Goal: Task Accomplishment & Management: Complete application form

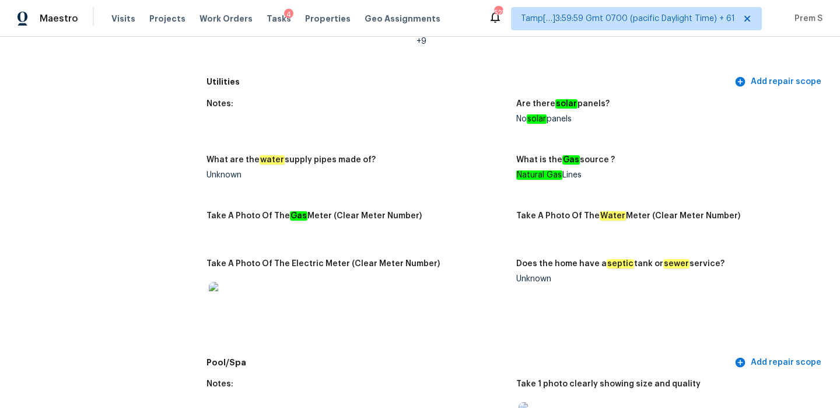
scroll to position [405, 0]
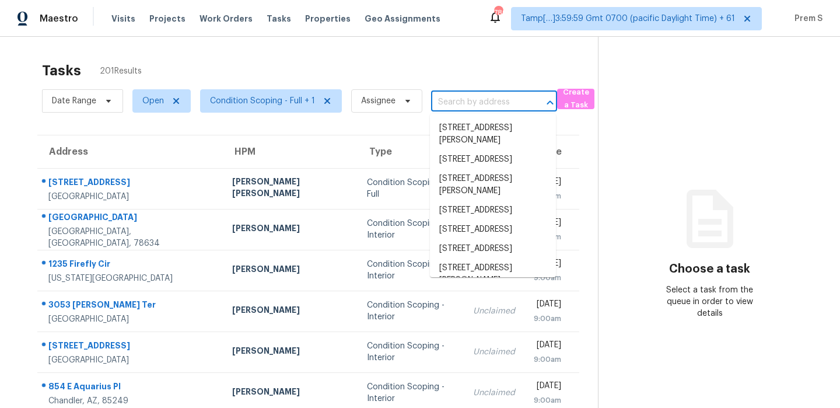
click at [497, 101] on input "text" at bounding box center [477, 102] width 93 height 18
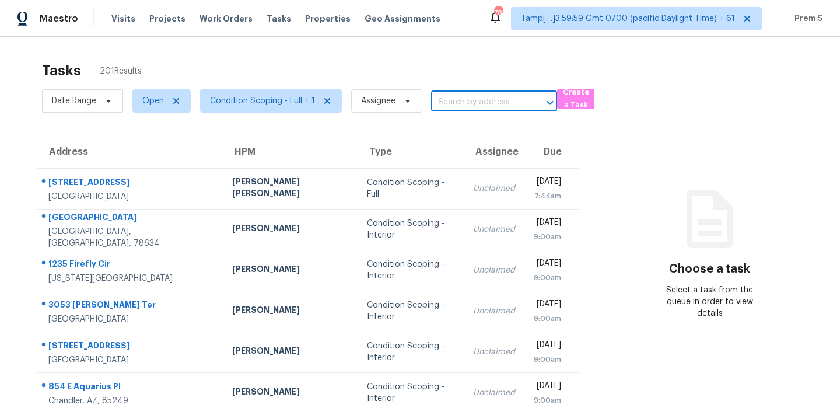
paste input "2941 Cedar Ridge Ln Fort Worth TX 76177"
type input "2941 Cedar Ridge Ln Fort Worth TX 76177"
click at [496, 127] on li "2941 Cedar Ridge Ln, Fort Worth, TX 76177" at bounding box center [493, 127] width 126 height 19
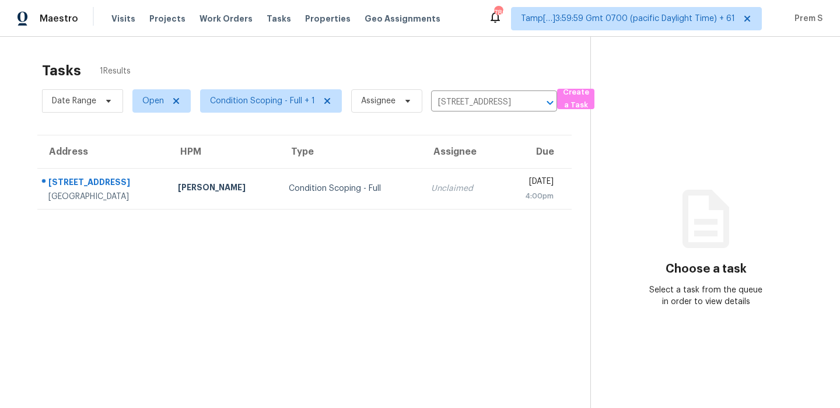
click at [499, 190] on td "Tue, Sep 2nd 2025 4:00pm" at bounding box center [535, 188] width 72 height 41
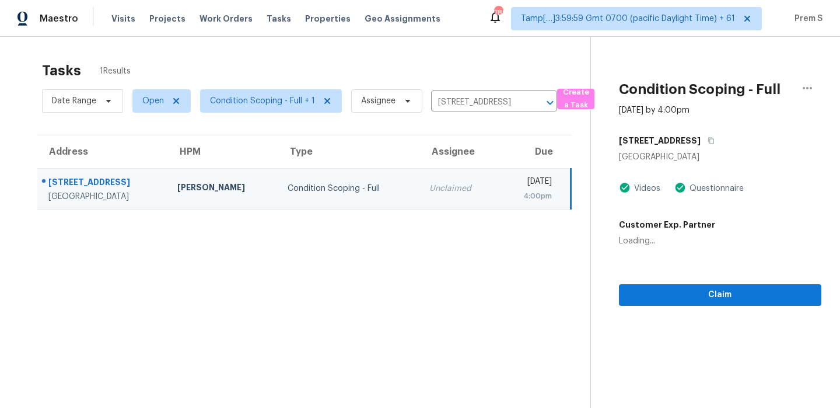
scroll to position [37, 0]
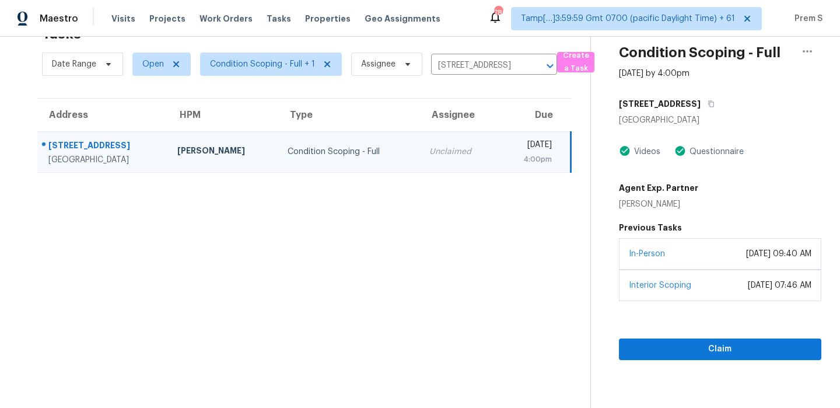
click at [768, 257] on div "December 31, 2024 at 09:40 AM" at bounding box center [778, 254] width 65 height 12
click at [708, 349] on span "Claim" at bounding box center [720, 349] width 184 height 15
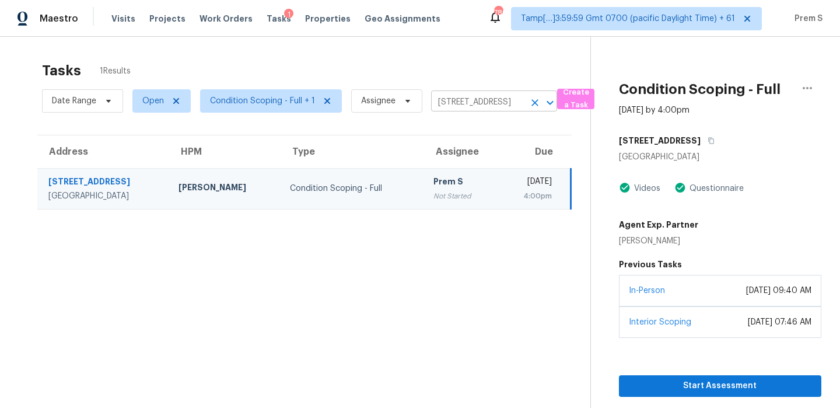
click at [529, 103] on icon "Clear" at bounding box center [535, 103] width 12 height 12
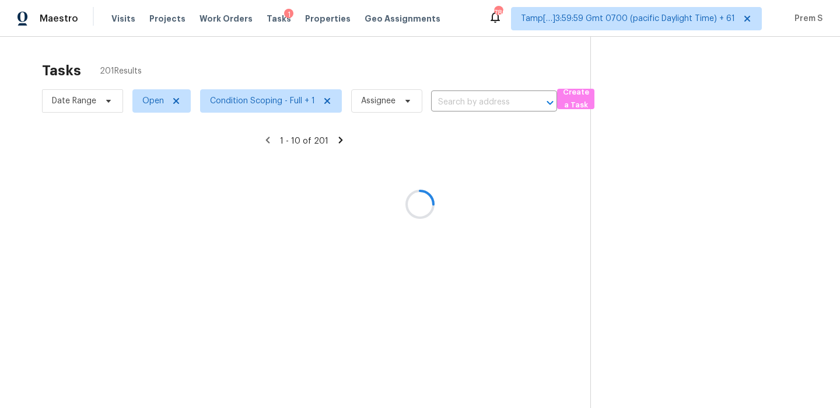
click at [452, 105] on div at bounding box center [420, 204] width 840 height 408
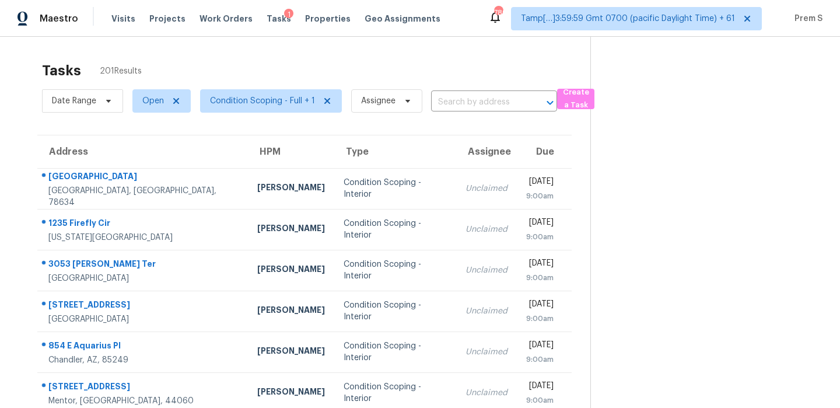
click at [452, 105] on input "text" at bounding box center [477, 102] width 93 height 18
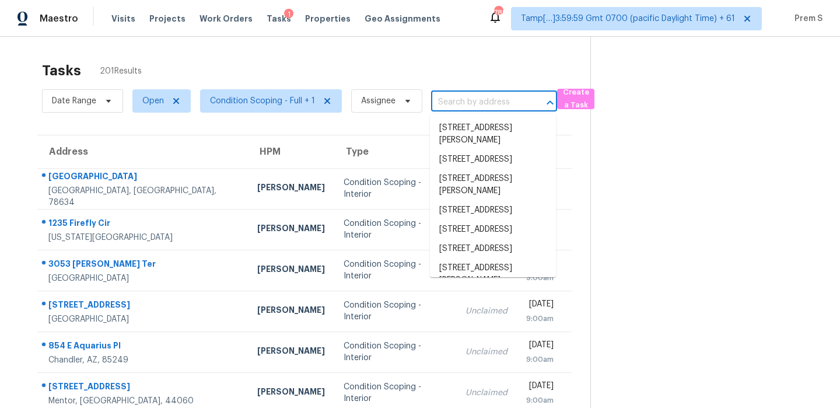
paste input "1211 Dublin Dr Cleburne TX 76033"
type input "1211 Dublin Dr Cleburne TX 76033"
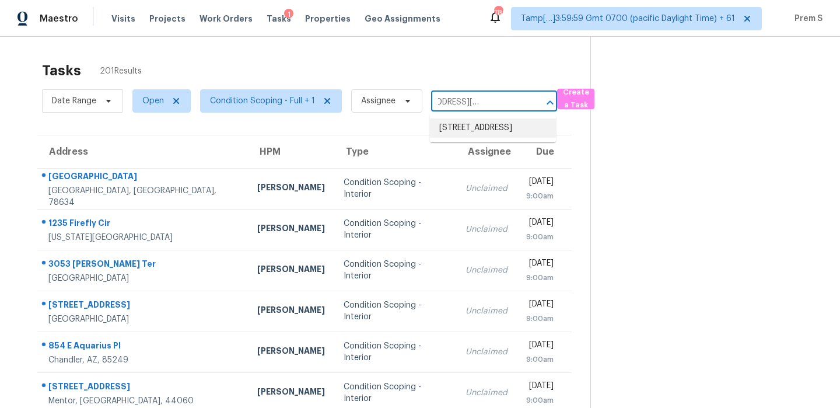
click at [469, 135] on li "1211 Dublin Dr, Cleburne, TX 76033" at bounding box center [493, 127] width 126 height 19
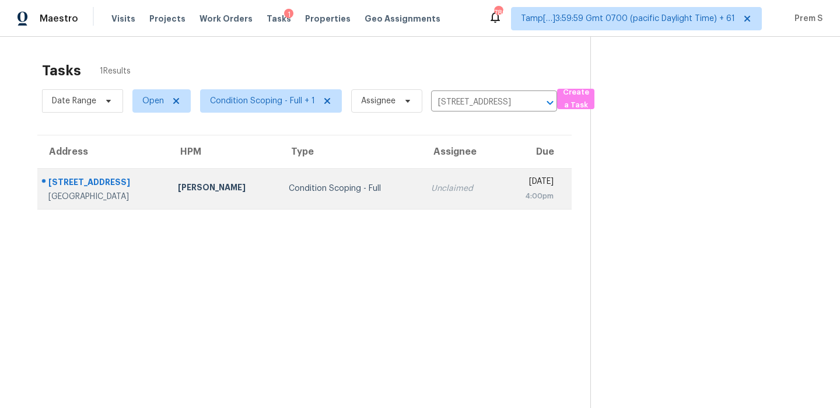
click at [431, 205] on td "Unclaimed" at bounding box center [461, 188] width 78 height 41
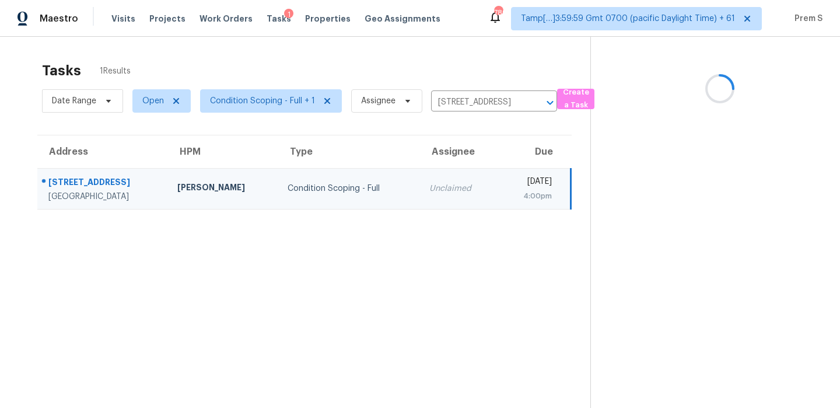
scroll to position [37, 0]
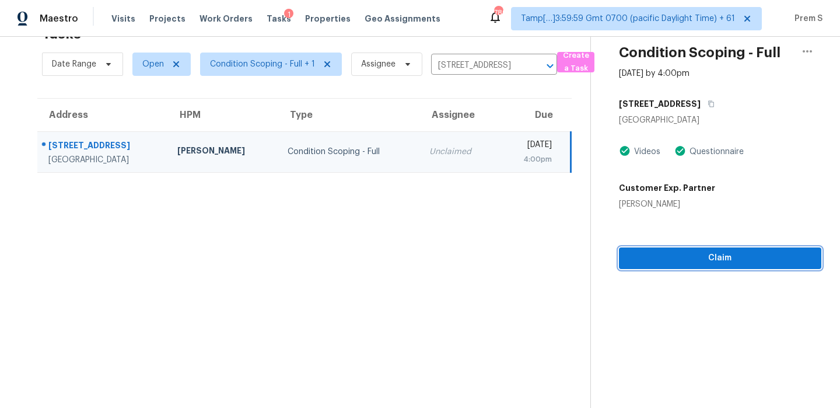
click at [700, 251] on span "Claim" at bounding box center [720, 258] width 184 height 15
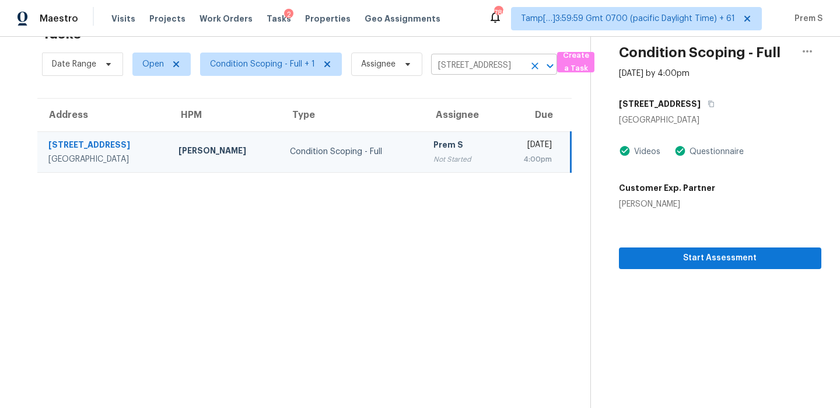
click at [534, 72] on button "Clear" at bounding box center [535, 66] width 16 height 16
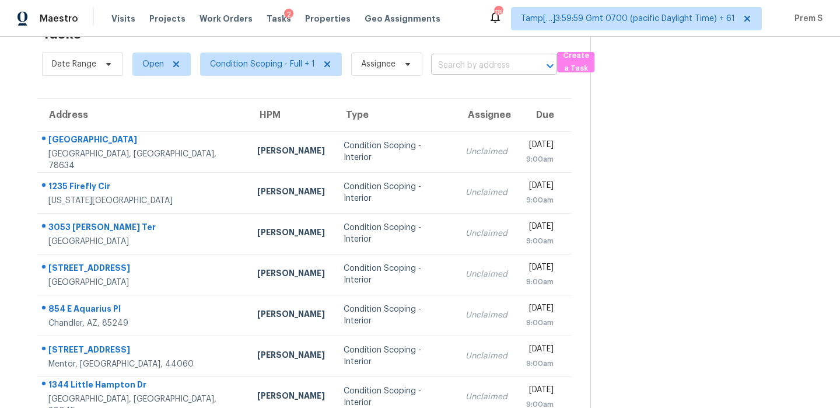
click at [473, 61] on input "text" at bounding box center [477, 66] width 93 height 18
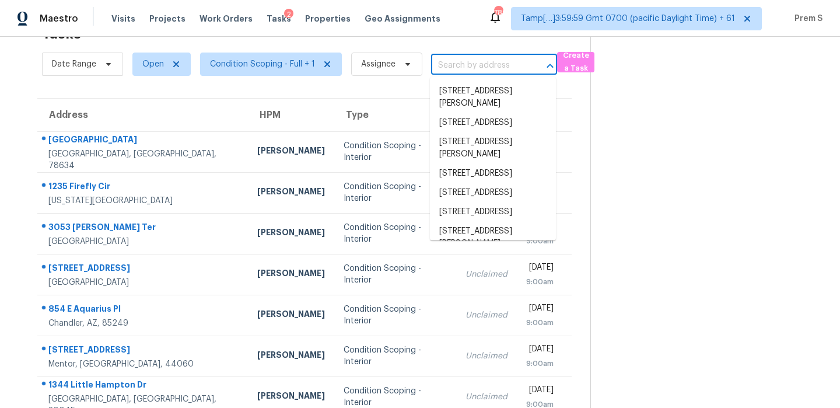
paste input "4 Darwin Cir Allen TX 75002"
type input "4 Darwin Cir Allen TX 75002"
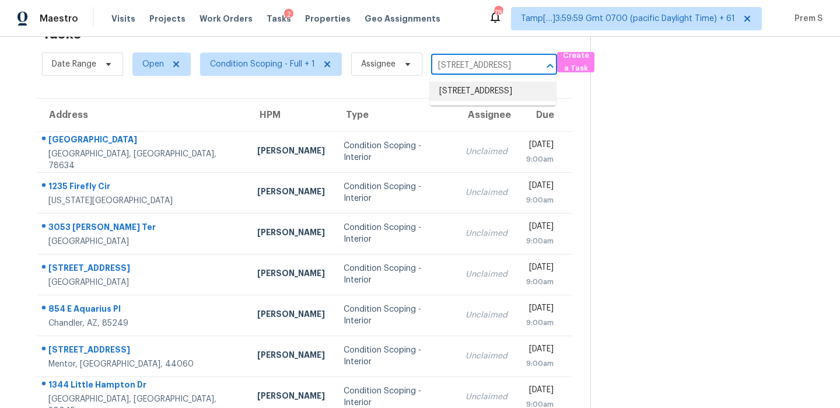
click at [465, 94] on li "4 Darwin Cir, Allen, TX 75002" at bounding box center [493, 91] width 126 height 19
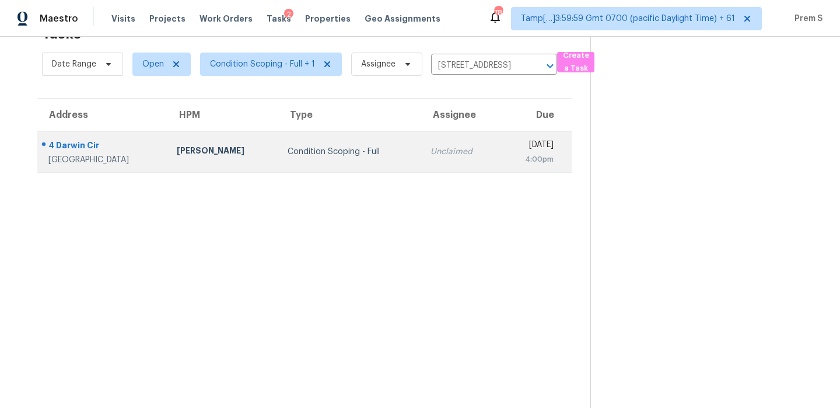
click at [499, 164] on td "Tue, Sep 2nd 2025 4:00pm" at bounding box center [535, 151] width 72 height 41
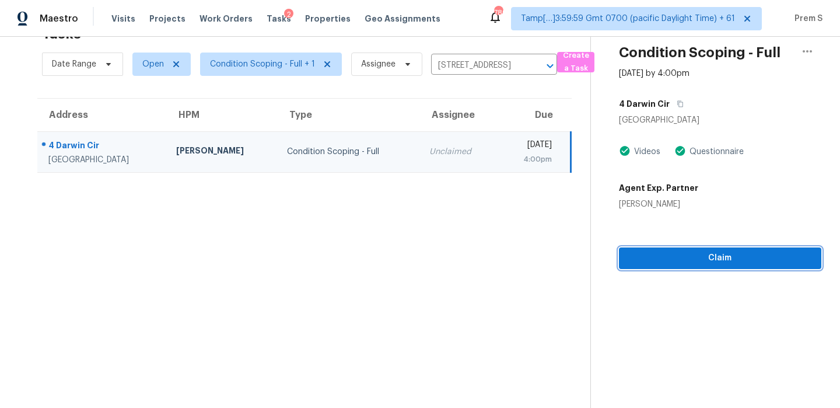
click at [703, 265] on button "Claim" at bounding box center [720, 258] width 202 height 22
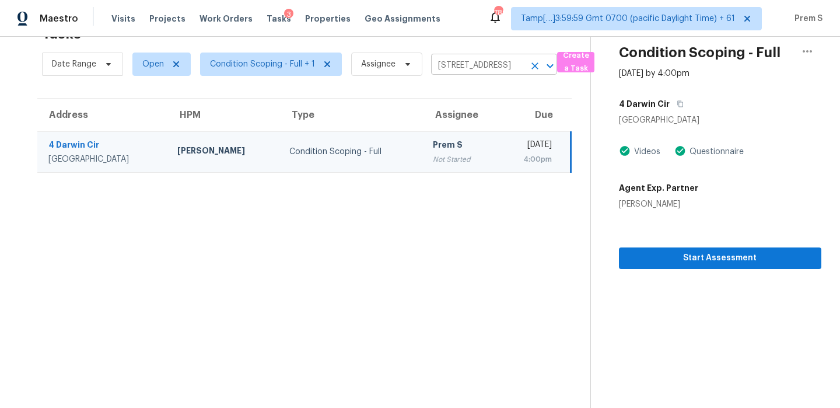
click at [534, 68] on icon "Clear" at bounding box center [535, 66] width 12 height 12
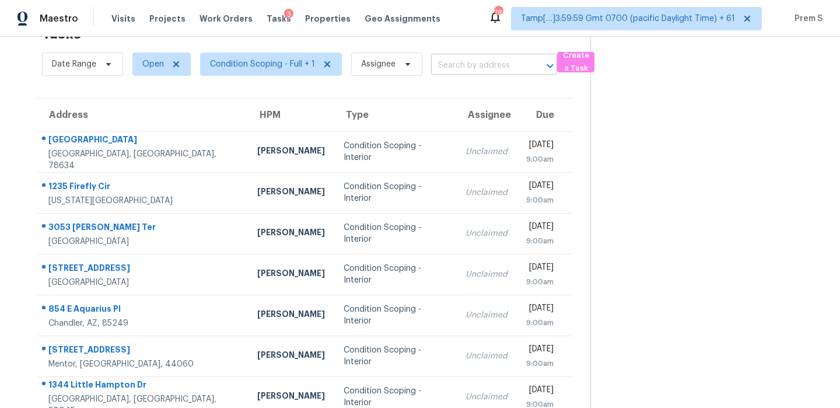
click at [462, 65] on input "text" at bounding box center [477, 66] width 93 height 18
paste input "10913 Norman Pl Parrish FL 34219"
type input "10913 Norman Pl Parrish FL 34219"
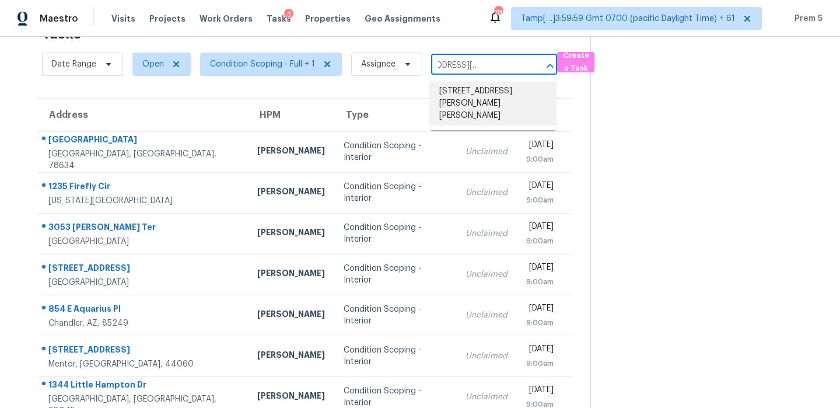
click at [477, 98] on li "10913 Norman Pl, Parrish, FL 34219" at bounding box center [493, 104] width 126 height 44
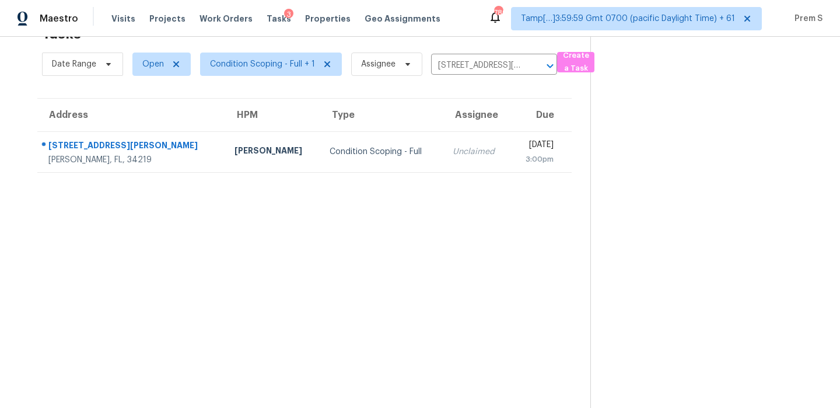
click at [452, 146] on div "Unclaimed" at bounding box center [476, 152] width 48 height 12
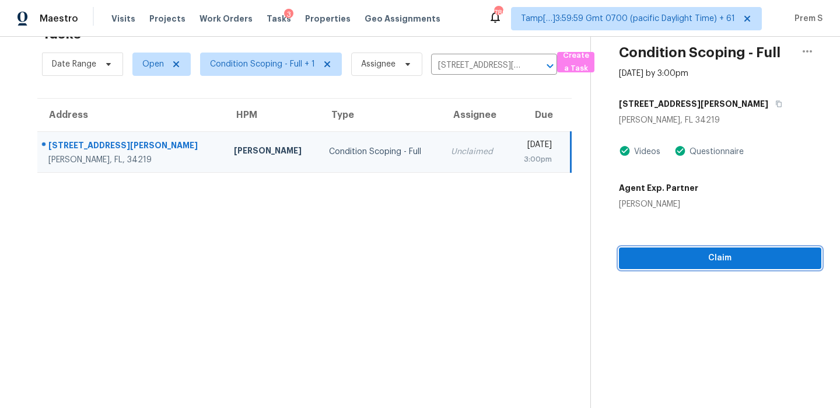
click at [710, 266] on button "Claim" at bounding box center [720, 258] width 202 height 22
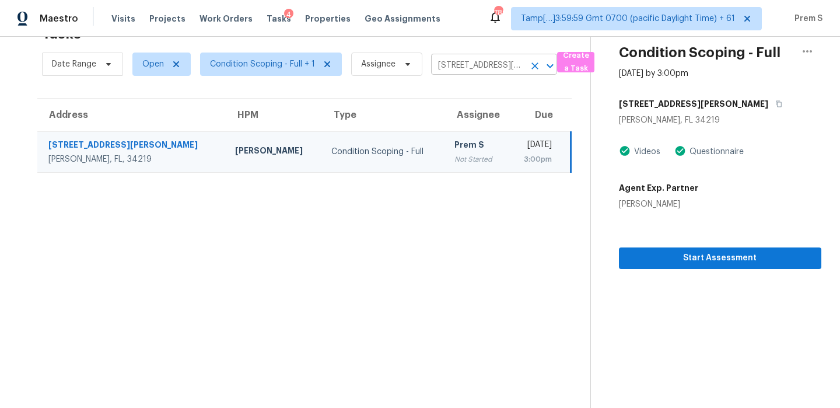
click at [534, 66] on icon "Clear" at bounding box center [534, 65] width 7 height 7
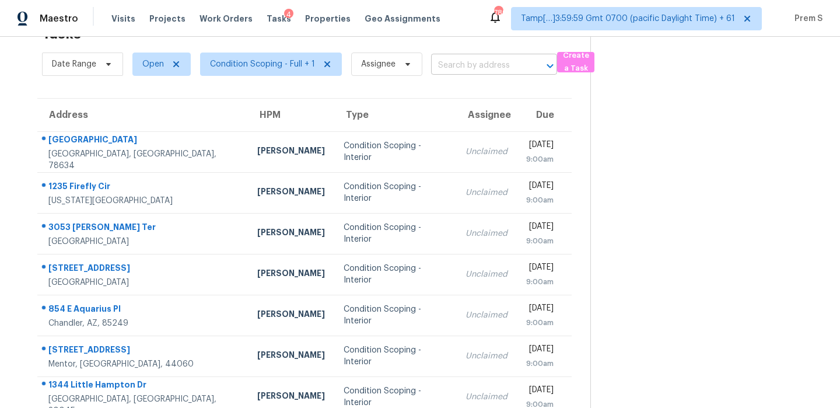
click at [470, 68] on input "text" at bounding box center [477, 66] width 93 height 18
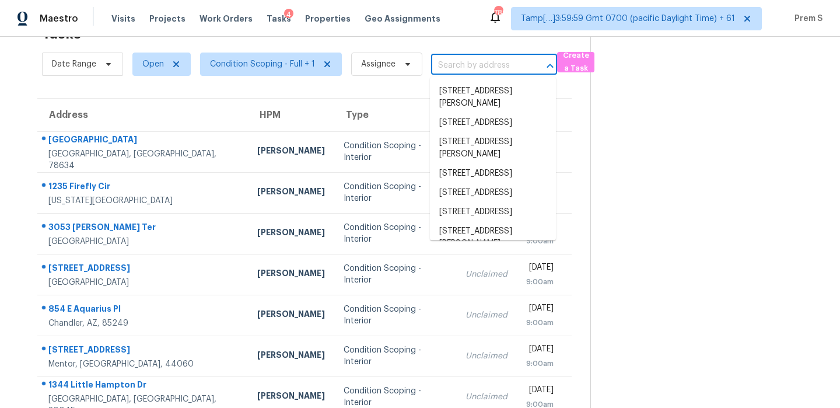
paste input "1609 Quail Dr Garland TX 75040"
type input "1609 Quail Dr Garland TX 75040"
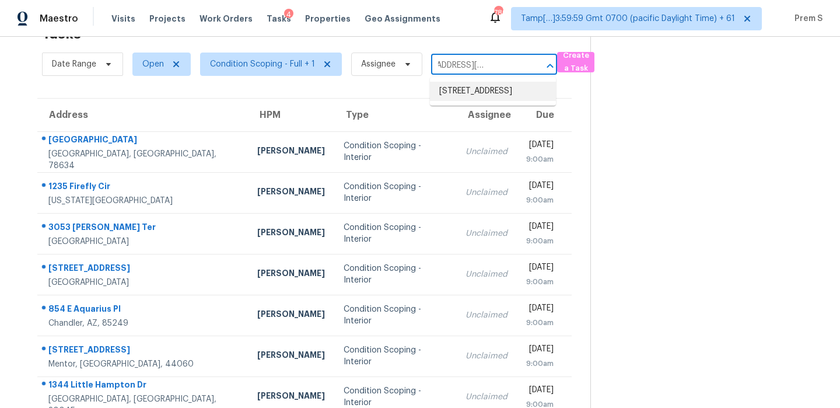
click at [476, 101] on li "1609 Quail Dr, Garland, TX 75040" at bounding box center [493, 91] width 126 height 19
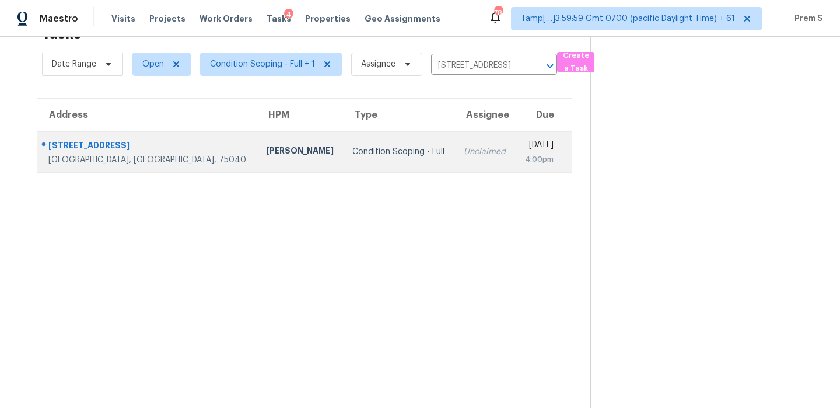
click at [515, 153] on td "Tue, Sep 2nd 2025 4:00pm" at bounding box center [543, 151] width 56 height 41
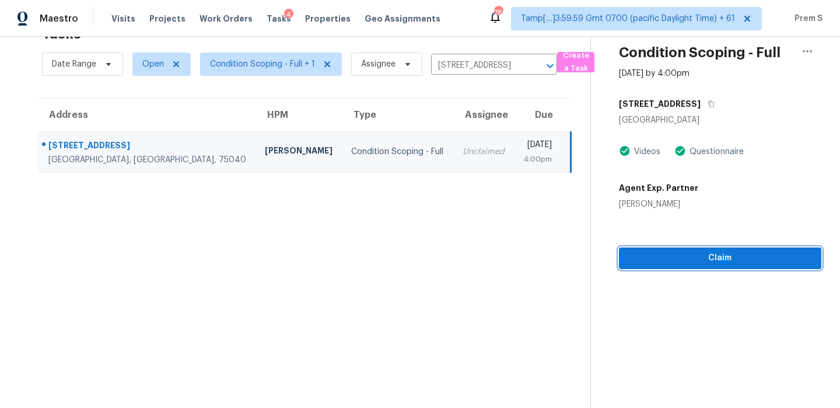
click at [744, 258] on span "Claim" at bounding box center [720, 258] width 184 height 15
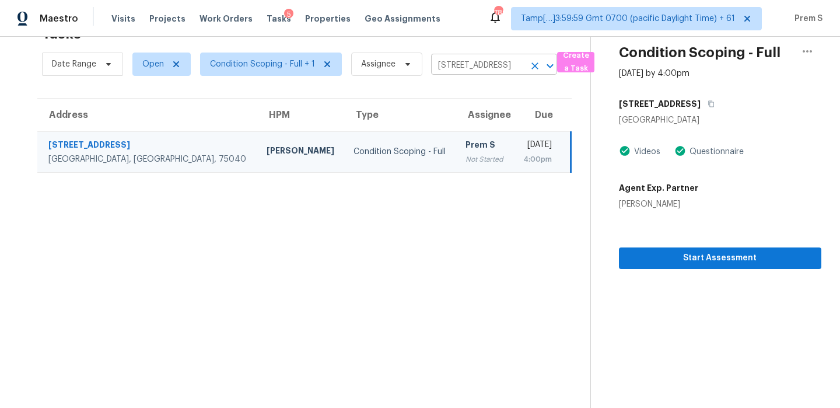
click at [531, 64] on icon "Clear" at bounding box center [535, 66] width 12 height 12
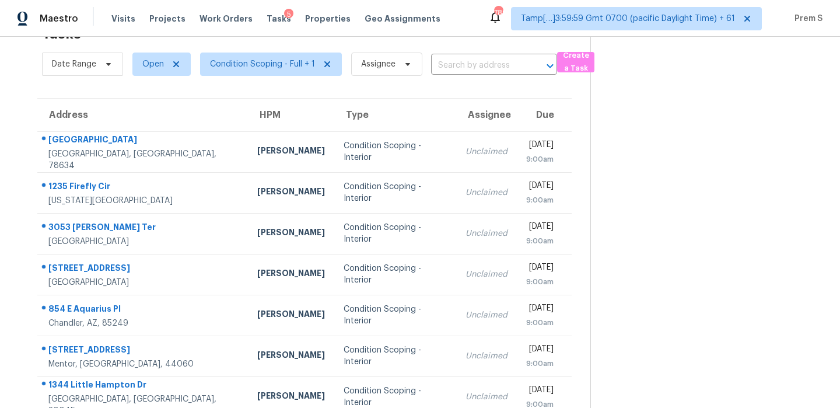
click at [468, 75] on div "Date Range Open Condition Scoping - Full + 1 Assignee ​" at bounding box center [299, 64] width 515 height 30
click at [487, 65] on input "text" at bounding box center [477, 66] width 93 height 18
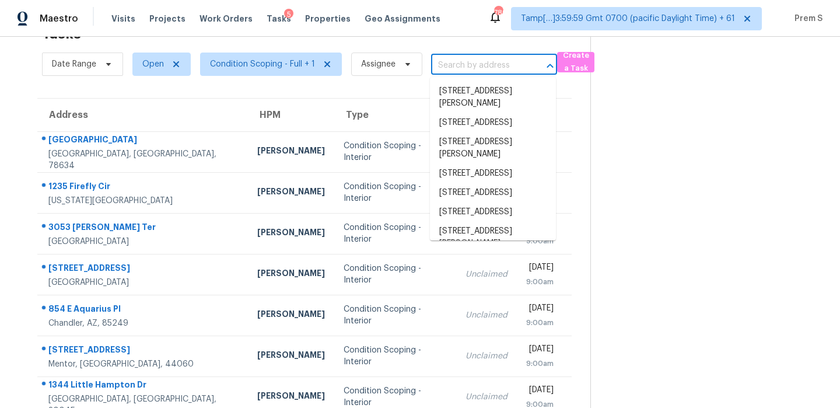
paste input "415 Council Bluff Pkwy Murfreesboro TN 37127"
type input "415 Council Bluff Pkwy Murfreesboro TN 37127"
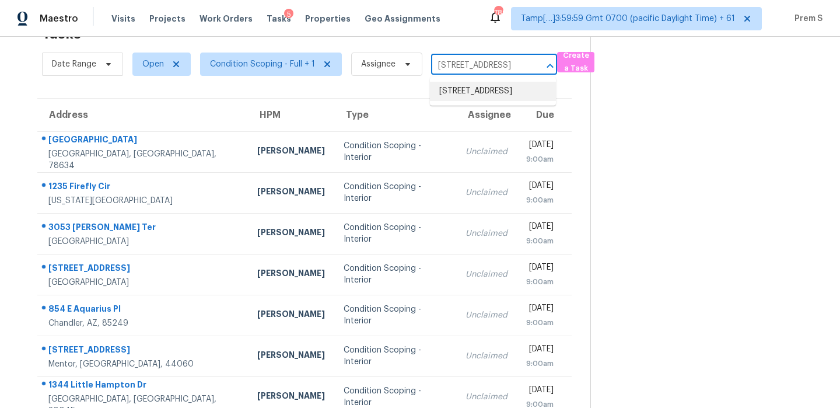
click at [480, 92] on li "415 Council Bluff Pkwy, Murfreesboro, TN 37127" at bounding box center [493, 91] width 126 height 19
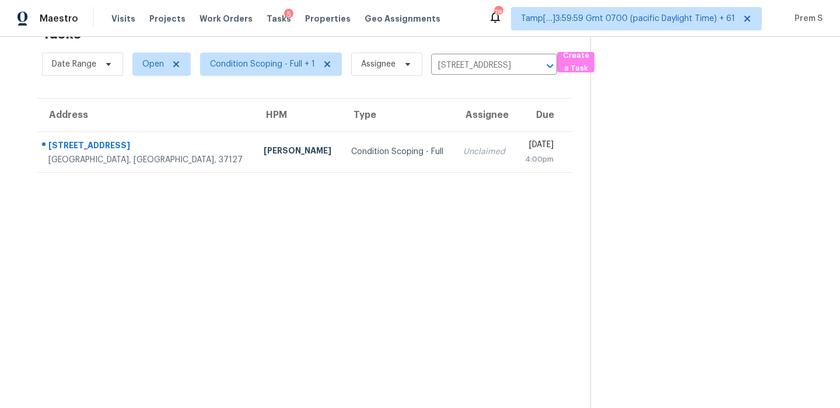
click at [454, 168] on td "Unclaimed" at bounding box center [484, 151] width 61 height 41
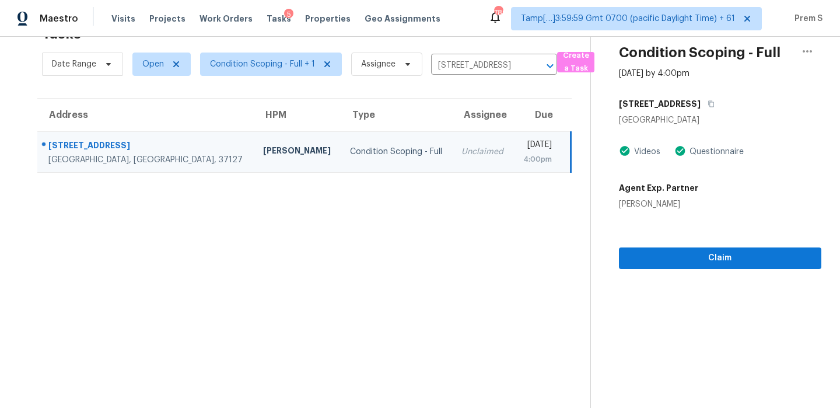
click at [522, 142] on div "Tue, Sep 2nd 2025" at bounding box center [536, 146] width 29 height 15
click at [713, 262] on span "Claim" at bounding box center [720, 258] width 184 height 15
click at [538, 64] on icon "Clear" at bounding box center [535, 66] width 12 height 12
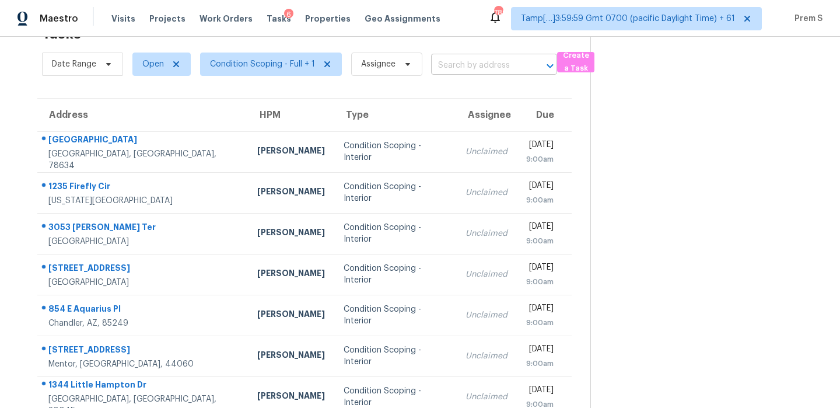
click at [499, 59] on input "text" at bounding box center [477, 66] width 93 height 18
paste input "1409 Saybrook Trl Thompsons Station TN 37179"
type input "1409 Saybrook Trl Thompsons Station TN 37179"
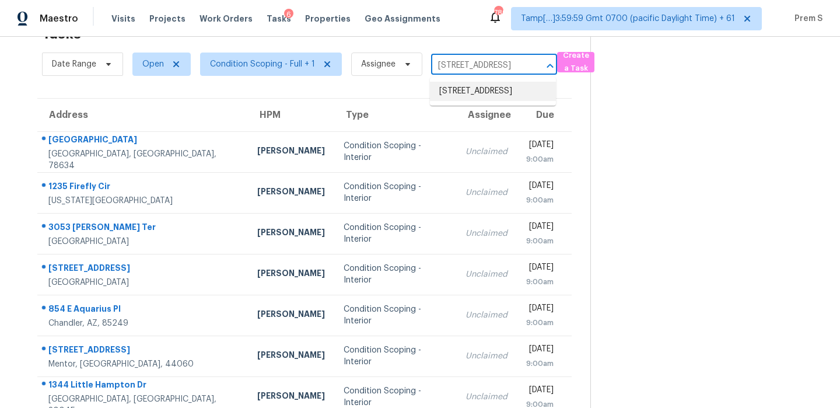
click at [468, 97] on li "1409 Saybrook Trl, Thompsons Station, TN 37179" at bounding box center [493, 91] width 126 height 19
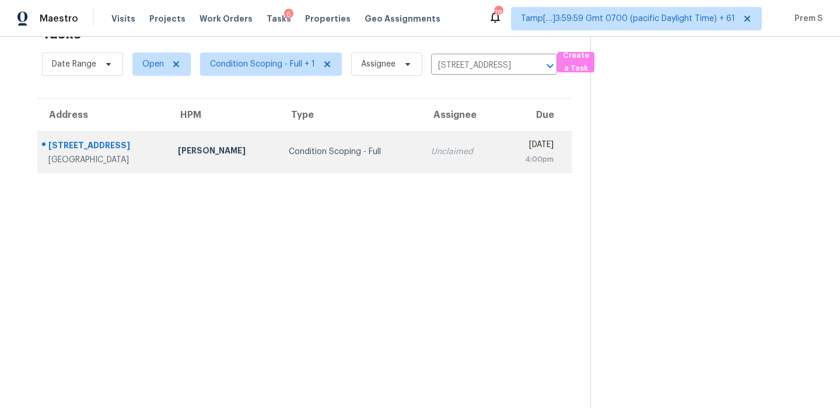
click at [423, 166] on td "Unclaimed" at bounding box center [461, 151] width 78 height 41
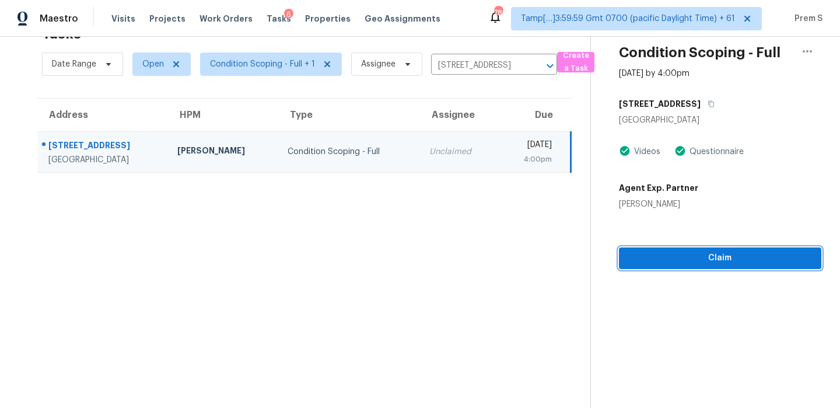
click at [746, 257] on span "Claim" at bounding box center [720, 258] width 184 height 15
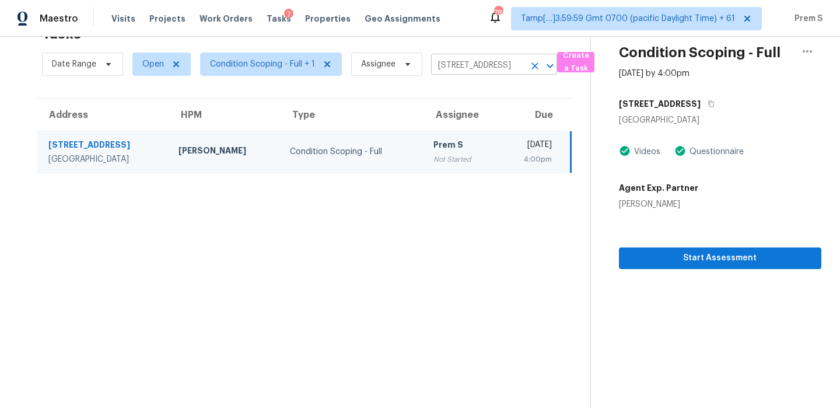
click at [536, 65] on icon "Clear" at bounding box center [535, 66] width 12 height 12
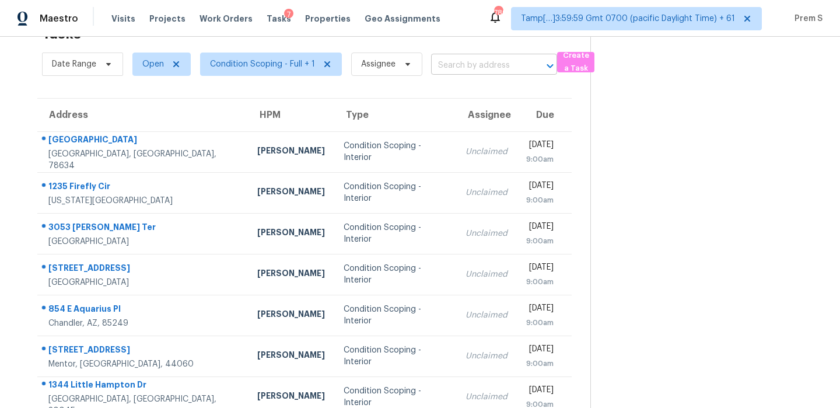
click at [466, 61] on input "text" at bounding box center [477, 66] width 93 height 18
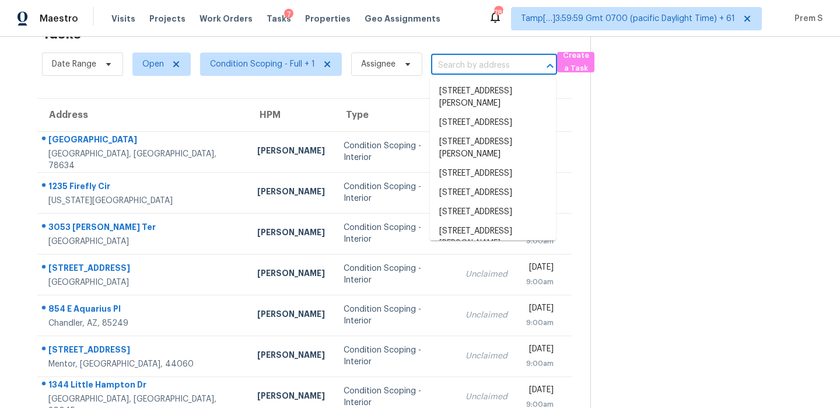
paste input "1606 Seadrift Dr Forney TX 75126"
type input "1606 Seadrift Dr Forney TX 75126"
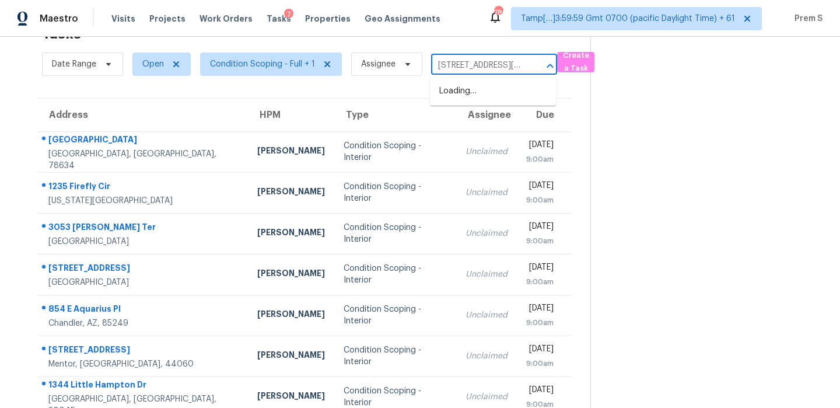
scroll to position [0, 40]
click at [473, 94] on li "1606 Seadrift Dr, Forney, TX 75126" at bounding box center [493, 97] width 126 height 31
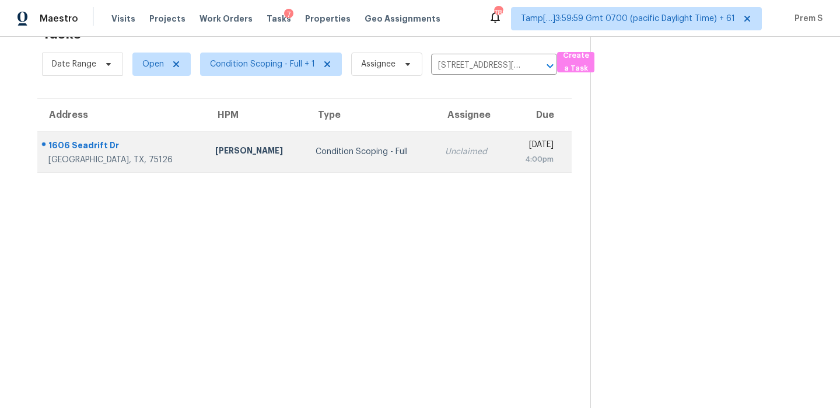
click at [515, 164] on div "4:00pm" at bounding box center [534, 159] width 38 height 12
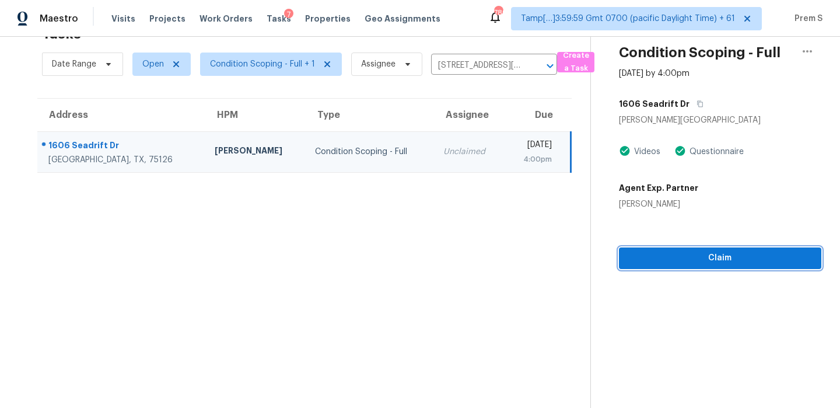
click at [729, 247] on button "Claim" at bounding box center [720, 258] width 202 height 22
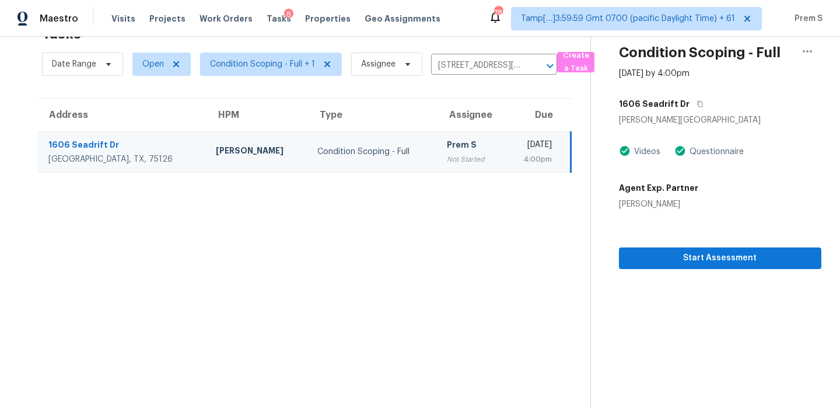
click at [513, 156] on div "4:00pm" at bounding box center [532, 159] width 38 height 12
click at [534, 68] on icon "Clear" at bounding box center [535, 66] width 12 height 12
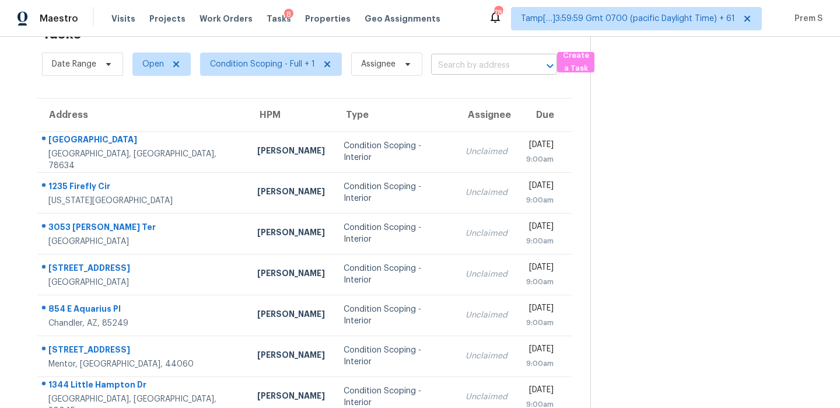
click at [494, 68] on input "text" at bounding box center [477, 66] width 93 height 18
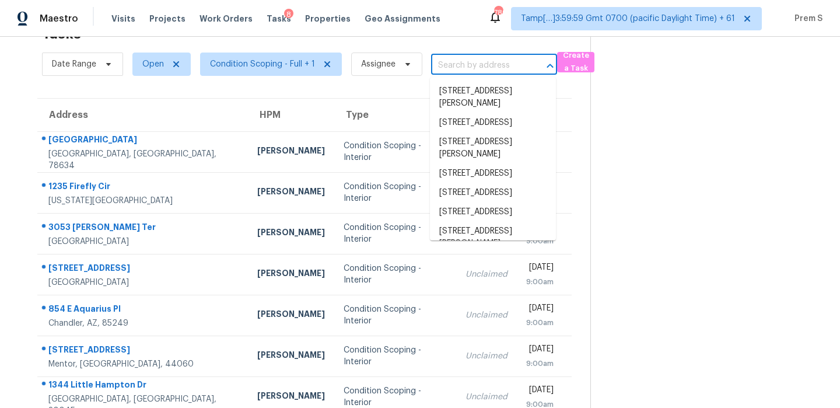
paste input "11183 Alcott St Apt D Denver CO 80234"
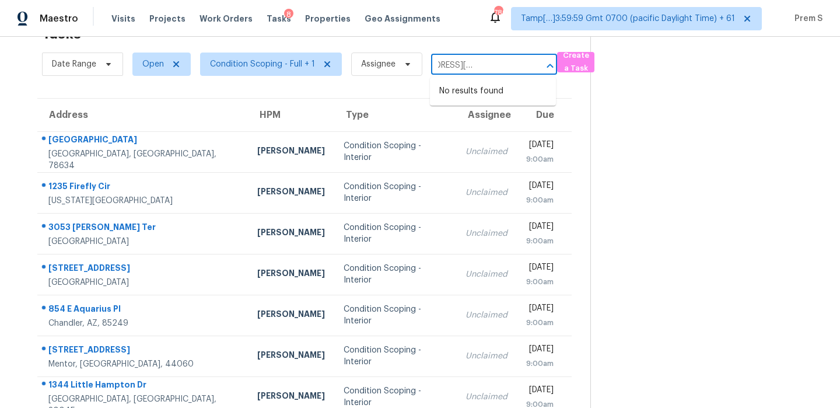
type input "11183 Alcott St Apt D Denver CO 80234"
click at [458, 64] on input "text" at bounding box center [477, 66] width 93 height 18
paste input "11183 Alcott St Apt D Denver CO 80234"
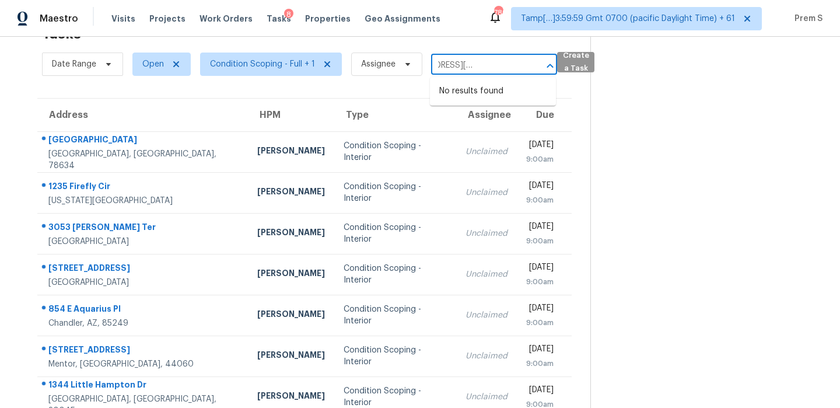
drag, startPoint x: 448, startPoint y: 64, endPoint x: 567, endPoint y: 64, distance: 119.0
click at [567, 64] on div "Date Range Open Condition Scoping - Full + 1 Assignee 11183 Alcott St Apt D Den…" at bounding box center [316, 64] width 548 height 30
type input "11183 Alcott St"
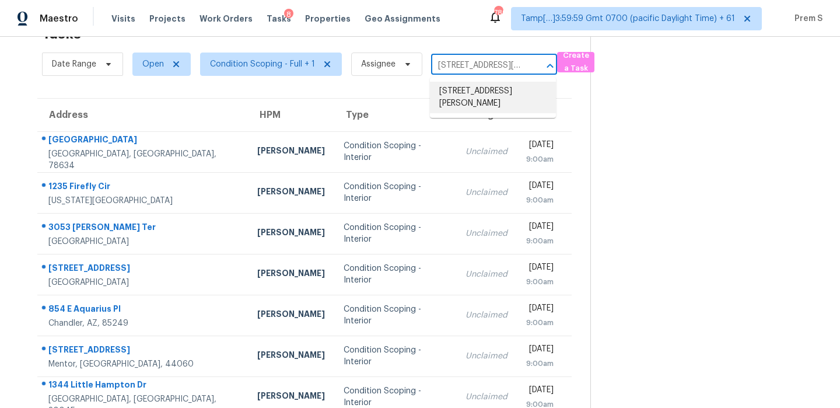
click at [522, 99] on li "11183 Alcott St Apt D, Denver, CO 80234" at bounding box center [493, 97] width 126 height 31
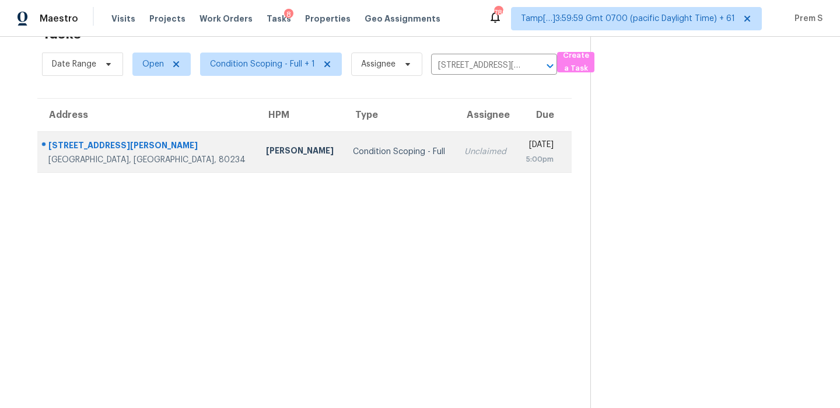
click at [525, 153] on div "5:00pm" at bounding box center [539, 159] width 28 height 12
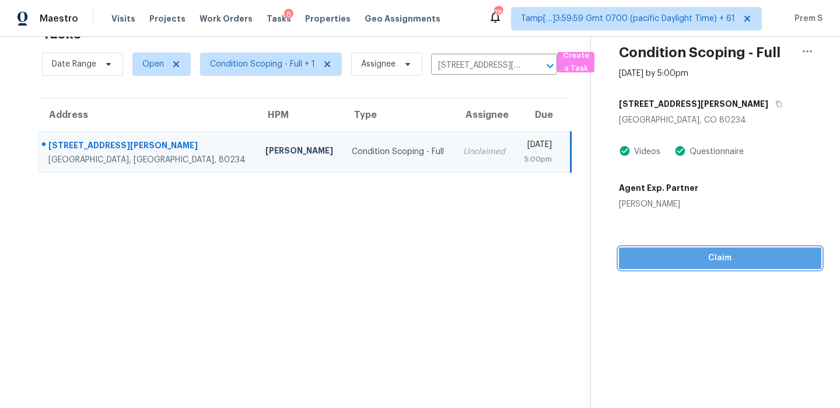
click at [714, 255] on span "Claim" at bounding box center [720, 258] width 184 height 15
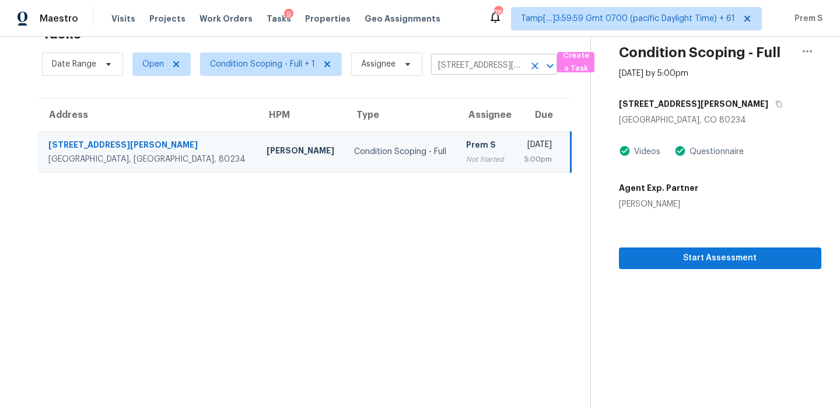
click at [533, 65] on icon "Clear" at bounding box center [534, 65] width 7 height 7
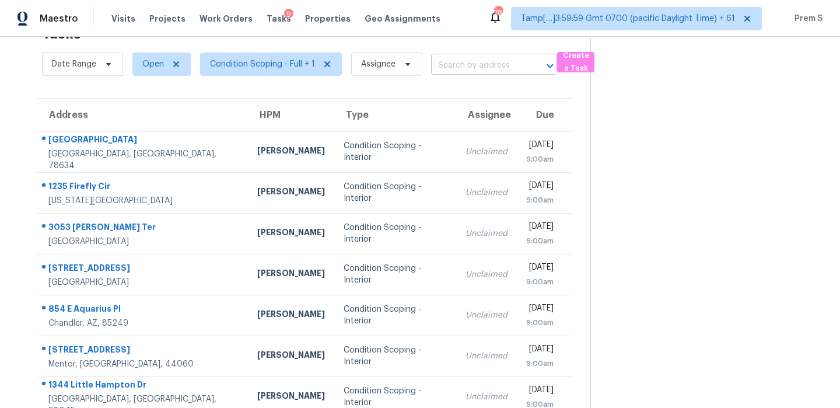
click at [512, 66] on input "text" at bounding box center [477, 66] width 93 height 18
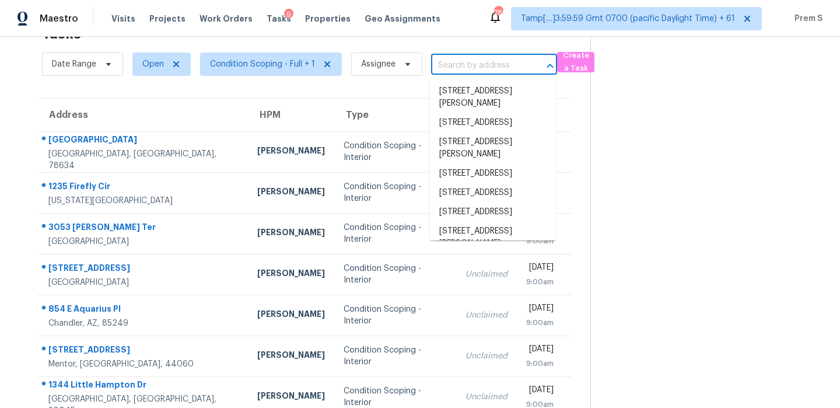
paste input "25715 N 150th Dr Surprise AZ 85387"
type input "25715 N 150th Dr Surprise AZ 85387"
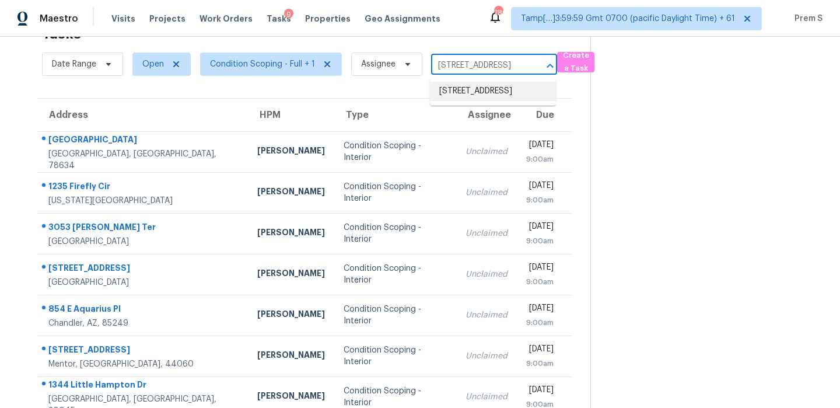
click at [479, 93] on li "25715 N 150th Dr, Surprise, AZ 85387" at bounding box center [493, 91] width 126 height 19
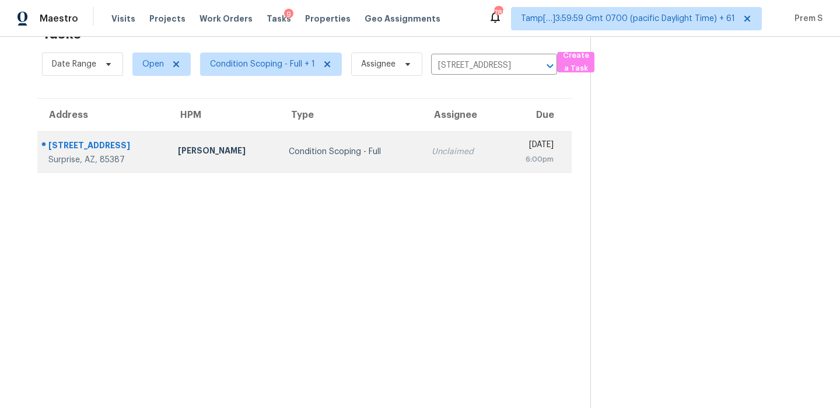
click at [509, 153] on div "6:00pm" at bounding box center [531, 159] width 44 height 12
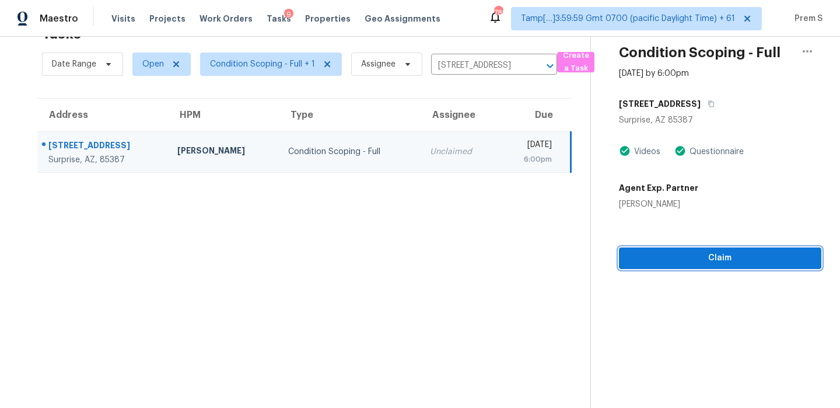
click at [679, 253] on span "Claim" at bounding box center [720, 258] width 184 height 15
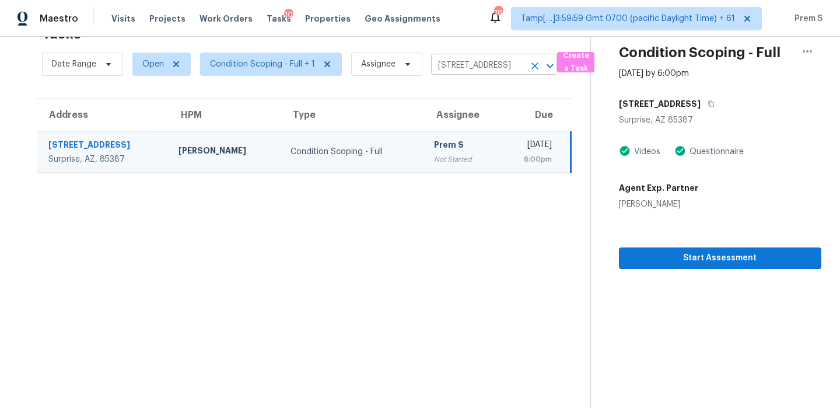
click at [536, 66] on icon "Clear" at bounding box center [535, 66] width 12 height 12
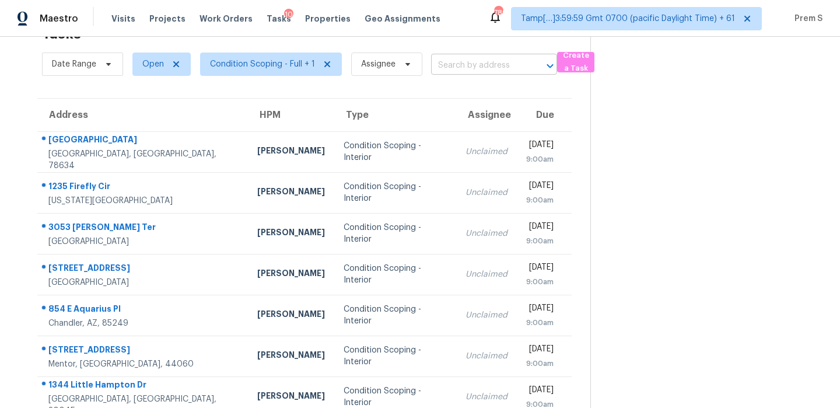
click at [485, 68] on input "text" at bounding box center [477, 66] width 93 height 18
paste input "2930 W Avenida Obregon Tucson AZ 85746"
type input "2930 W Avenida Obregon Tucson AZ 85746"
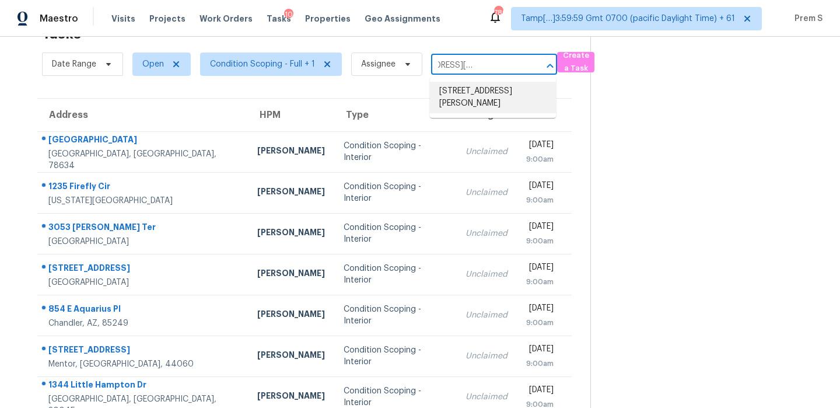
click at [455, 101] on li "2930 W Avenida Obregon, Tucson, AZ 85746" at bounding box center [493, 97] width 126 height 31
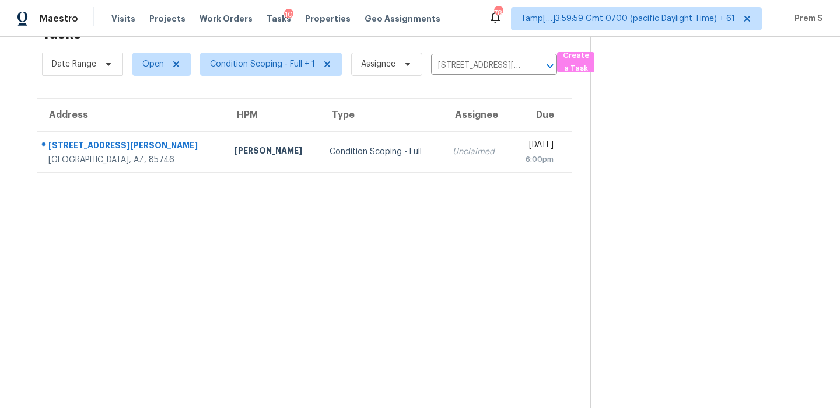
click at [450, 159] on td "Unclaimed" at bounding box center [476, 151] width 67 height 41
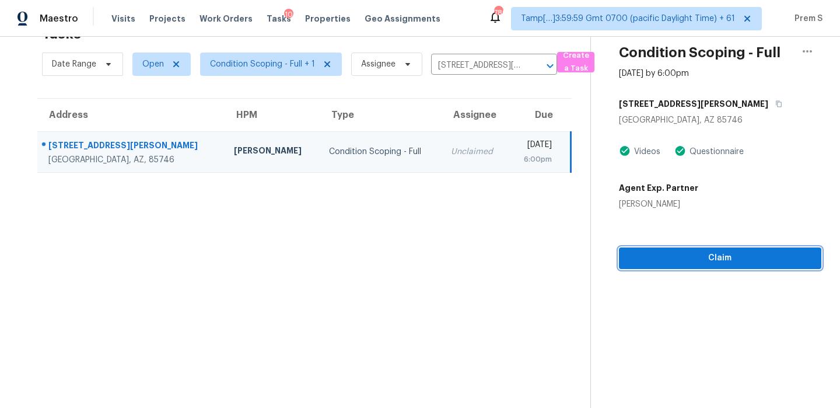
click at [689, 259] on span "Claim" at bounding box center [720, 258] width 184 height 15
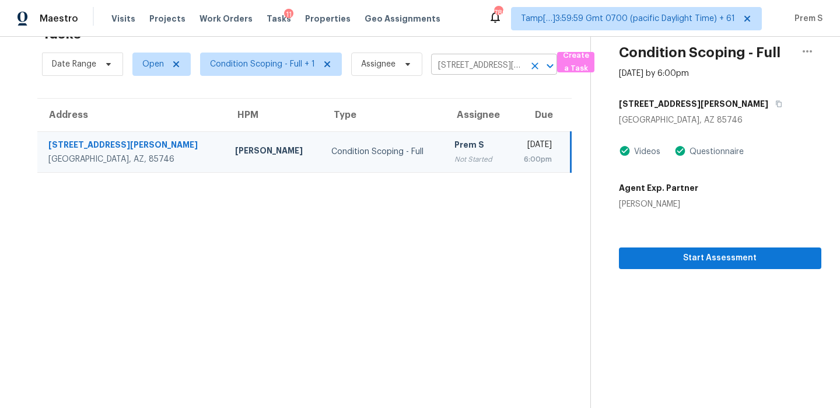
click at [537, 64] on icon "Clear" at bounding box center [535, 66] width 12 height 12
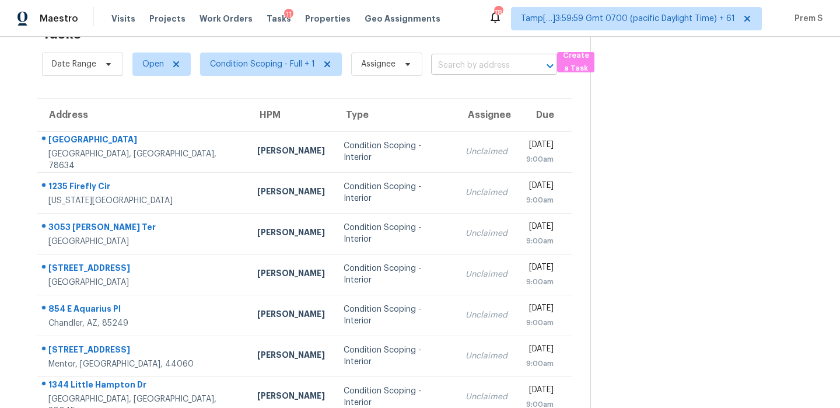
click at [466, 73] on input "text" at bounding box center [477, 66] width 93 height 18
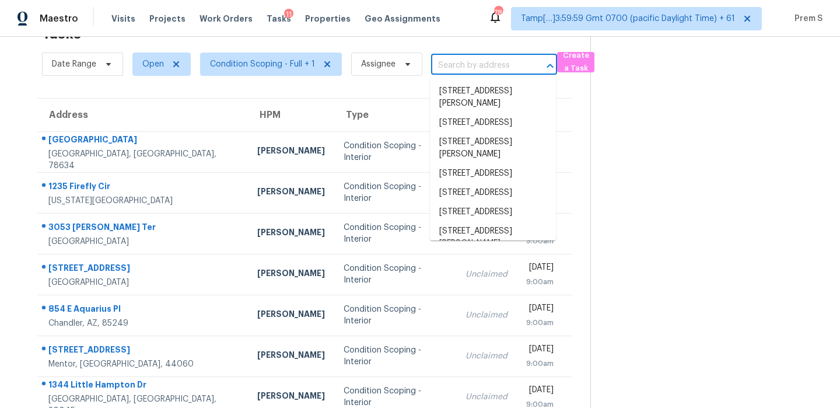
paste input "2941 Cedar Ridge Ln Fort Worth TX 76177"
type input "2941 Cedar Ridge Ln Fort Worth TX 76177"
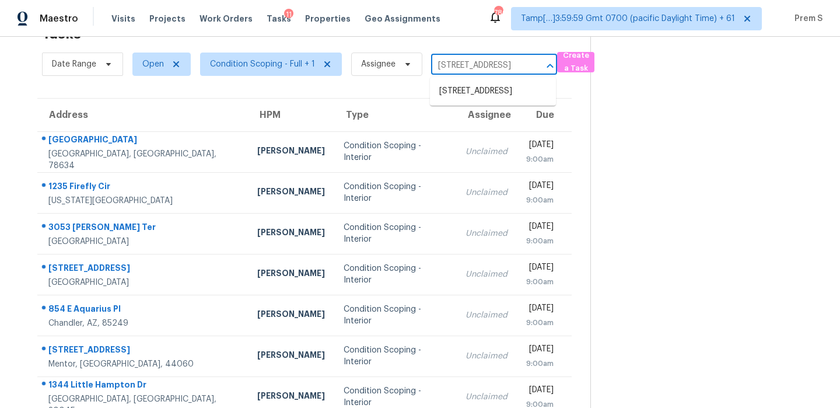
scroll to position [0, 70]
click at [485, 94] on li "2941 Cedar Ridge Ln, Fort Worth, TX 76177" at bounding box center [493, 91] width 126 height 19
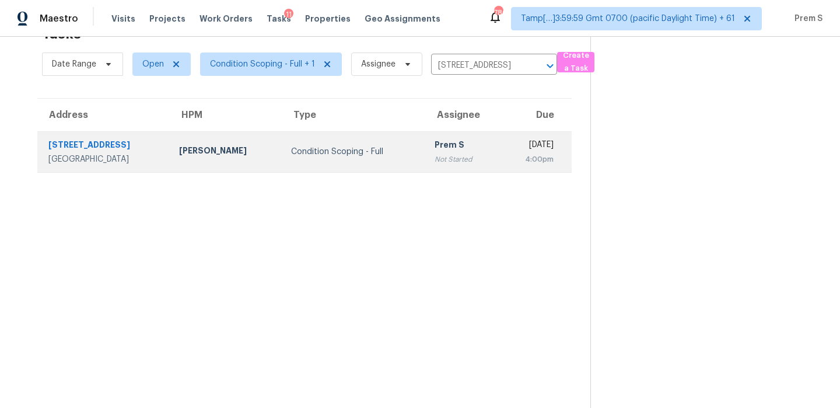
click at [508, 158] on div "4:00pm" at bounding box center [530, 159] width 45 height 12
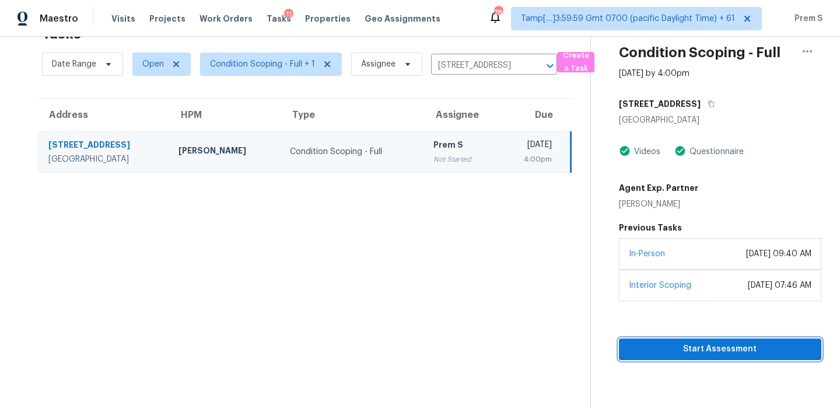
click at [744, 350] on span "Start Assessment" at bounding box center [720, 349] width 184 height 15
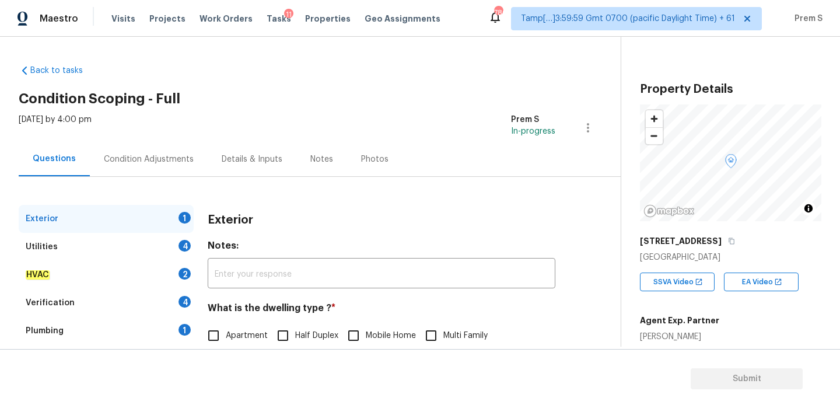
scroll to position [154, 0]
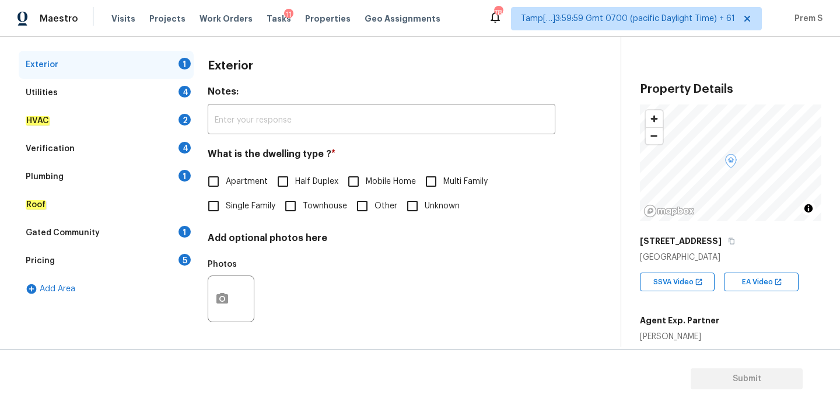
click at [248, 208] on span "Single Family" at bounding box center [251, 206] width 50 height 12
click at [226, 208] on input "Single Family" at bounding box center [213, 206] width 24 height 24
checkbox input "true"
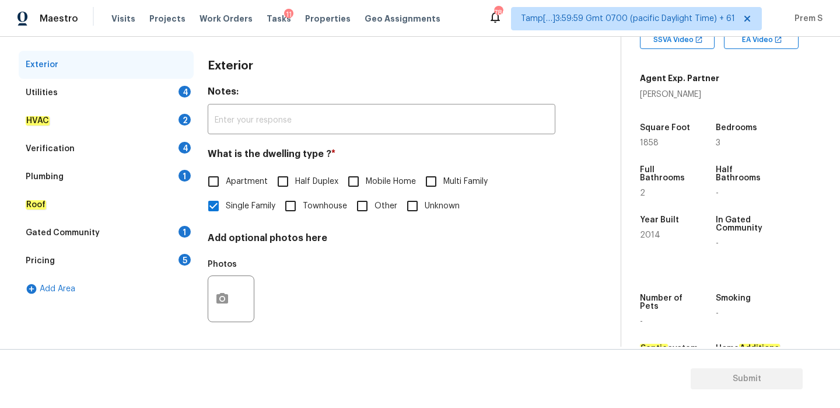
scroll to position [247, 0]
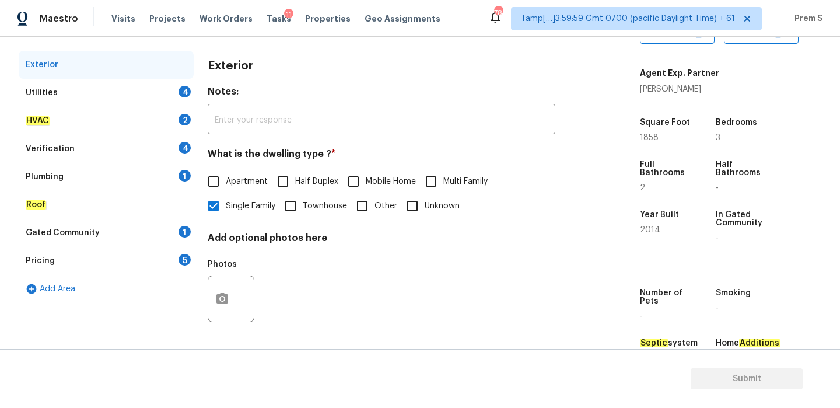
click at [182, 94] on div "4" at bounding box center [184, 92] width 12 height 12
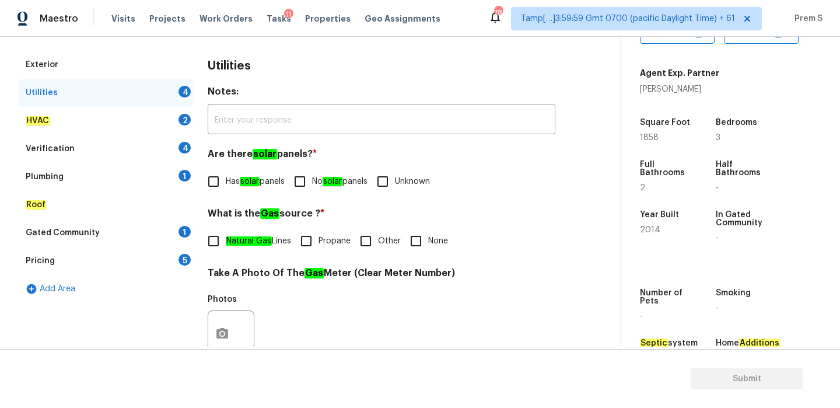
click at [312, 188] on input "No solar panels" at bounding box center [299, 181] width 24 height 24
checkbox input "true"
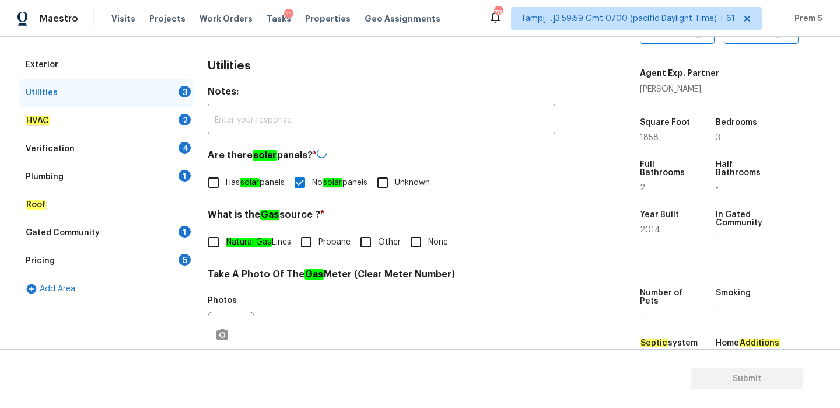
scroll to position [155, 0]
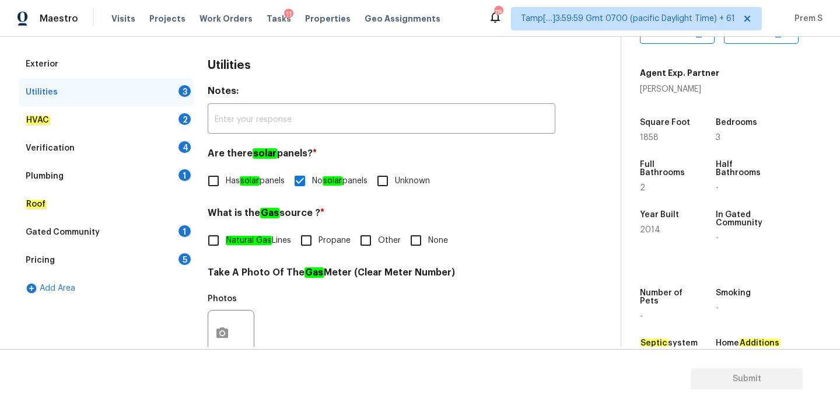
click at [362, 230] on input "Other" at bounding box center [365, 240] width 24 height 24
checkbox input "true"
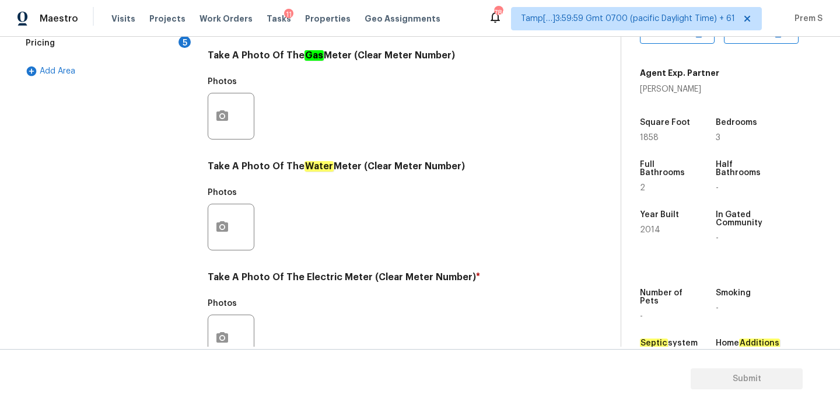
scroll to position [470, 0]
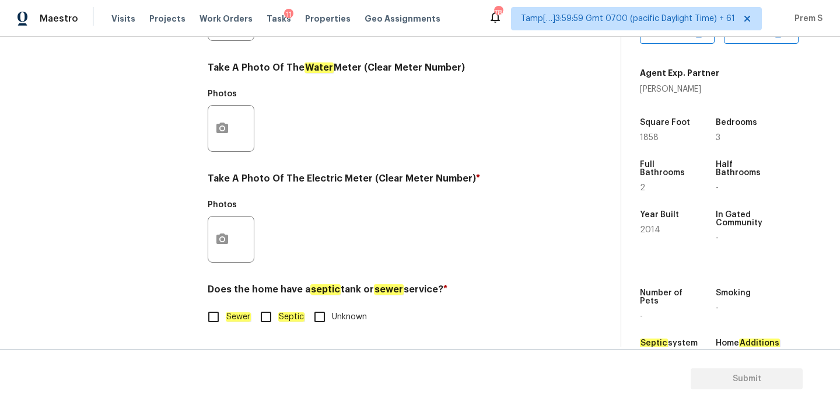
click at [213, 315] on input "Sewer" at bounding box center [213, 316] width 24 height 24
checkbox input "true"
click at [213, 239] on button "button" at bounding box center [222, 238] width 28 height 45
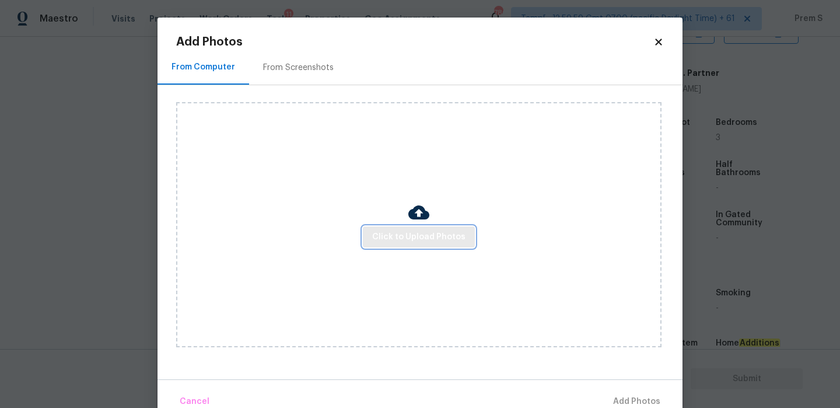
click at [404, 231] on span "Click to Upload Photos" at bounding box center [418, 237] width 93 height 15
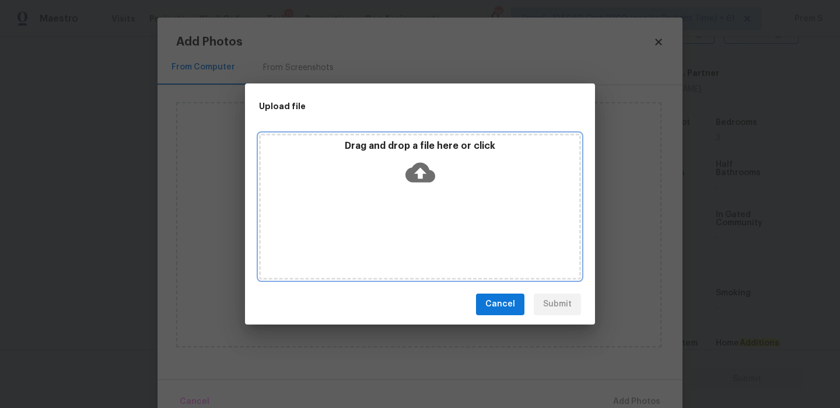
click at [426, 178] on icon at bounding box center [420, 172] width 30 height 20
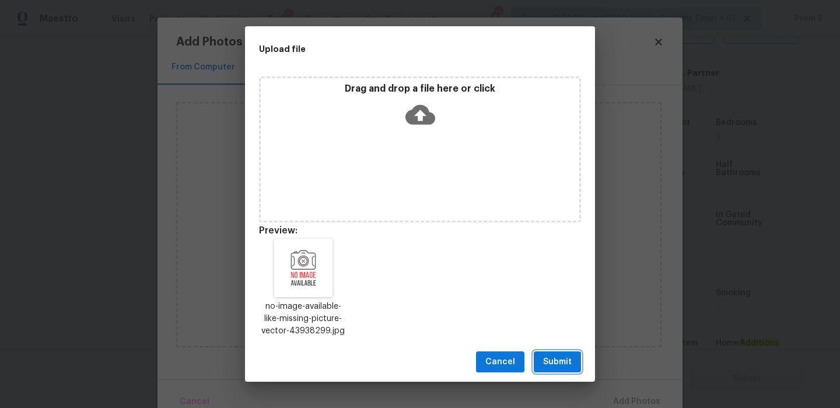
click at [559, 361] on span "Submit" at bounding box center [557, 362] width 29 height 15
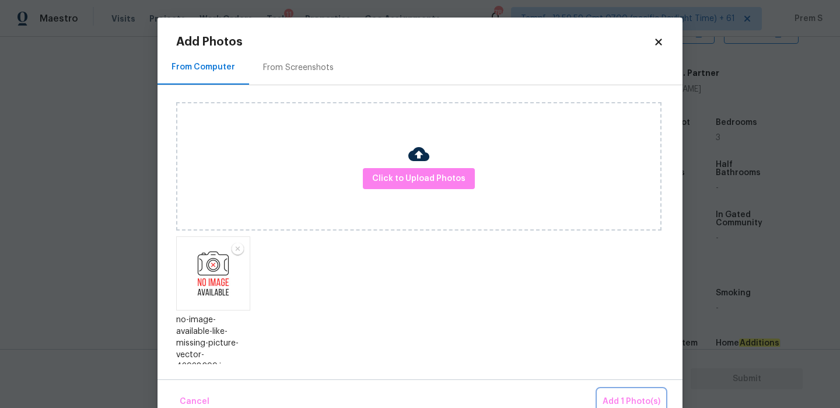
click at [608, 394] on span "Add 1 Photo(s)" at bounding box center [631, 401] width 58 height 15
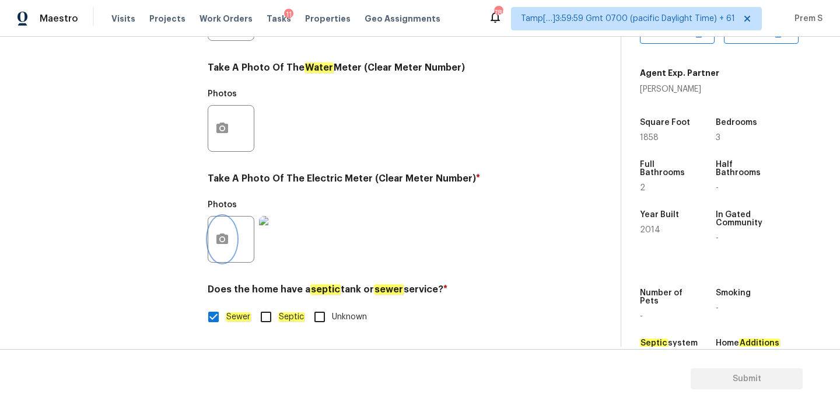
scroll to position [117, 0]
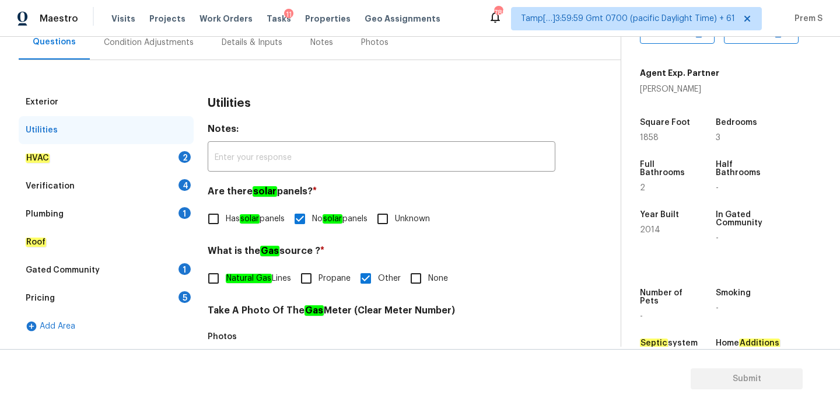
click at [178, 166] on div "HVAC 2" at bounding box center [106, 158] width 175 height 28
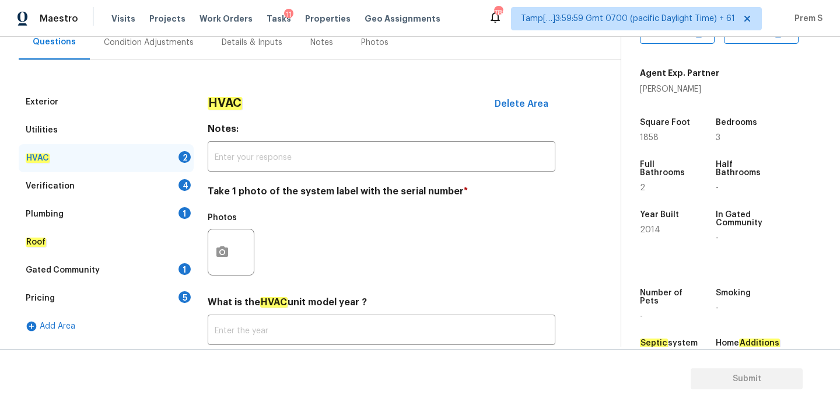
scroll to position [192, 0]
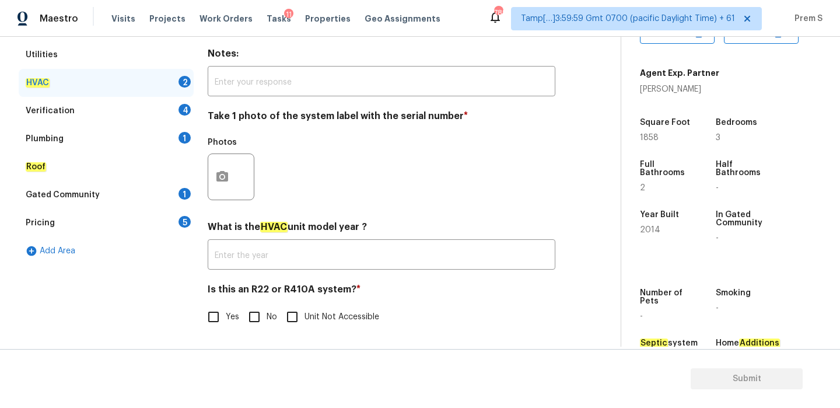
click at [258, 331] on div "HVAC Delete Area Notes: ​ Take 1 photo of the system label with the serial numb…" at bounding box center [382, 178] width 348 height 330
click at [256, 311] on input "No" at bounding box center [254, 316] width 24 height 24
checkbox input "true"
click at [227, 180] on icon "button" at bounding box center [222, 175] width 12 height 10
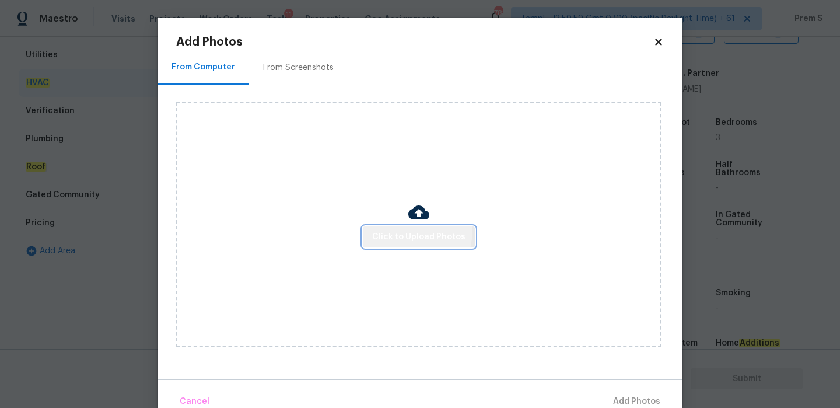
click at [405, 230] on span "Click to Upload Photos" at bounding box center [418, 237] width 93 height 15
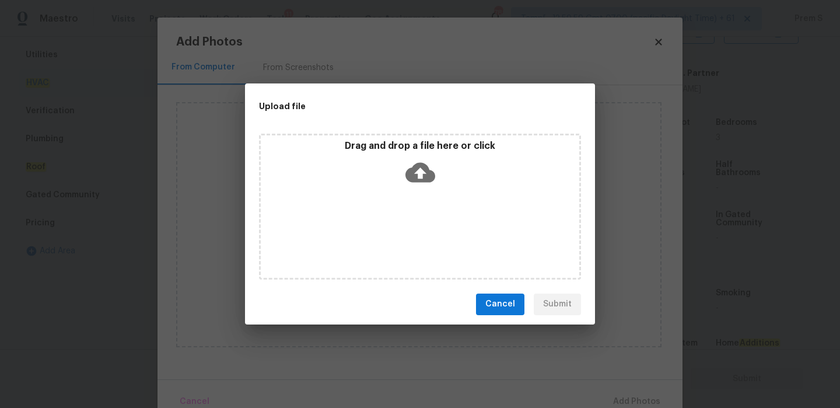
click at [423, 181] on icon at bounding box center [420, 172] width 30 height 20
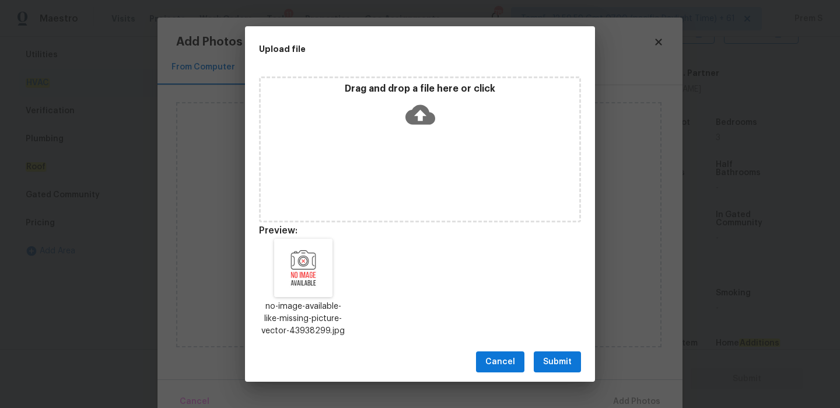
click at [574, 359] on button "Submit" at bounding box center [557, 362] width 47 height 22
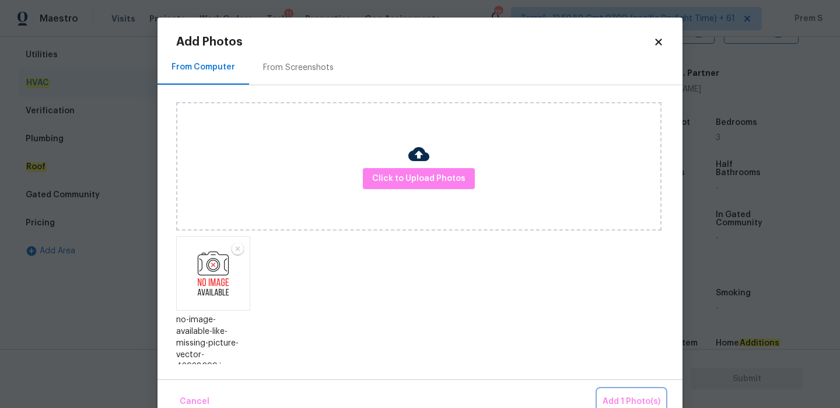
click at [617, 395] on span "Add 1 Photo(s)" at bounding box center [631, 401] width 58 height 15
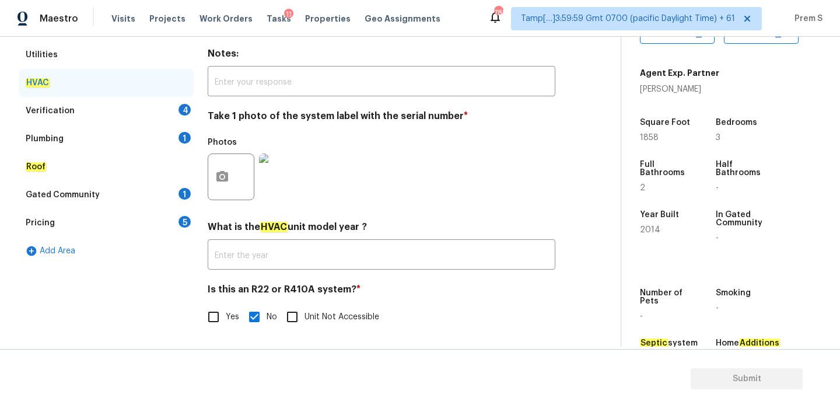
click at [183, 113] on div "4" at bounding box center [184, 110] width 12 height 12
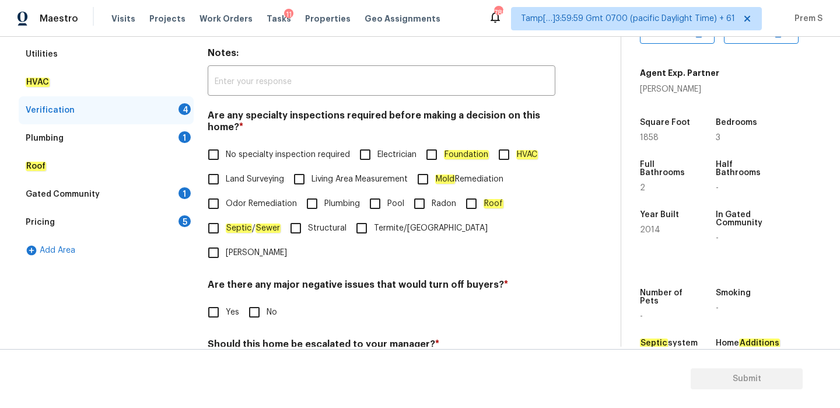
click at [213, 153] on input "No specialty inspection required" at bounding box center [213, 154] width 24 height 24
checkbox input "true"
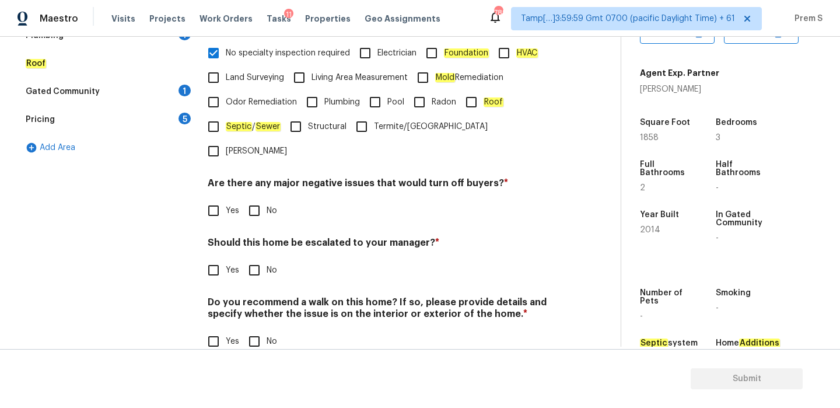
scroll to position [294, 0]
click at [258, 198] on input "No" at bounding box center [254, 210] width 24 height 24
checkbox input "true"
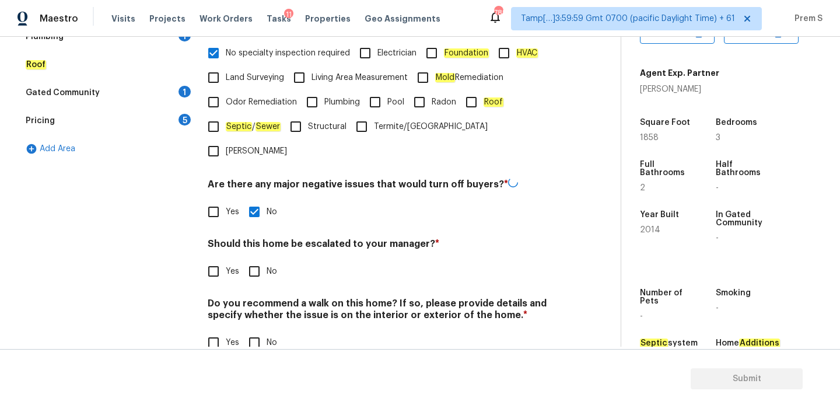
click at [254, 238] on div "Should this home be escalated to your manager? * Yes No" at bounding box center [382, 260] width 348 height 45
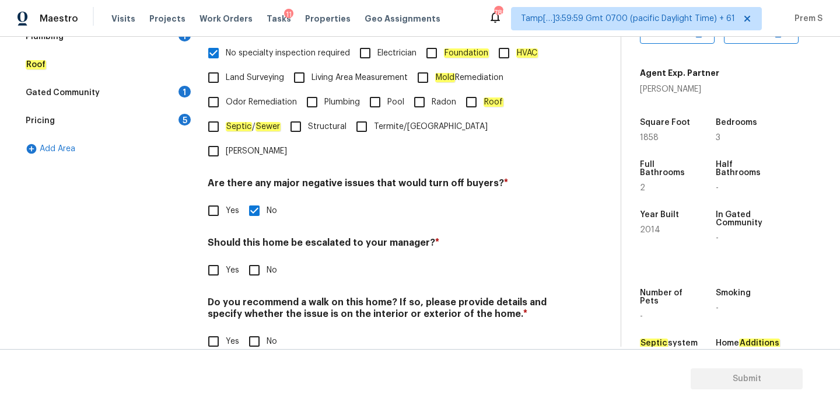
click at [250, 258] on input "No" at bounding box center [254, 270] width 24 height 24
checkbox input "true"
click at [255, 329] on input "No" at bounding box center [254, 341] width 24 height 24
checkbox input "true"
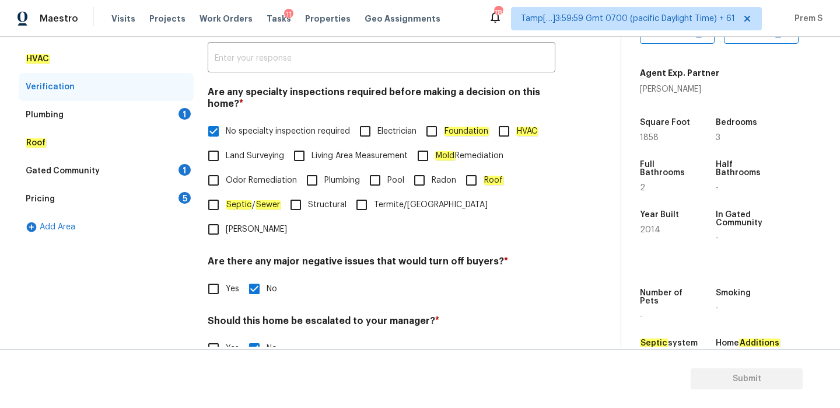
click at [185, 119] on div "1" at bounding box center [184, 114] width 12 height 12
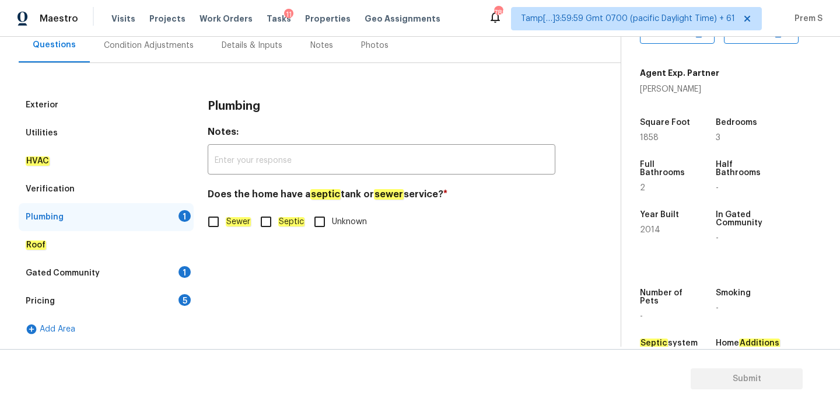
click at [227, 227] on span "Sewer" at bounding box center [238, 222] width 25 height 12
click at [226, 227] on input "Sewer" at bounding box center [213, 221] width 24 height 24
checkbox input "true"
click at [179, 254] on div "Roof" at bounding box center [106, 245] width 175 height 28
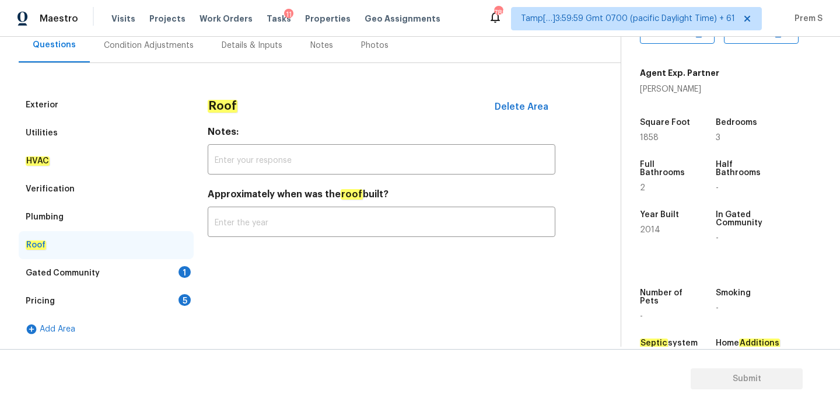
click at [179, 273] on div "1" at bounding box center [184, 272] width 12 height 12
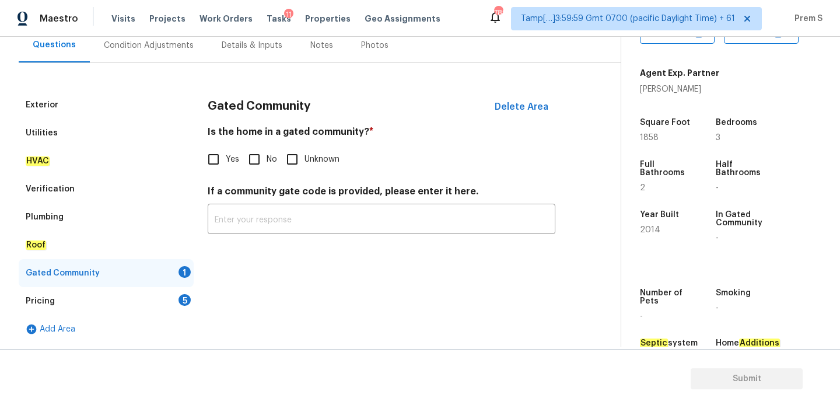
click at [251, 162] on input "No" at bounding box center [254, 159] width 24 height 24
checkbox input "true"
click at [178, 294] on div "Pricing 5" at bounding box center [106, 301] width 175 height 28
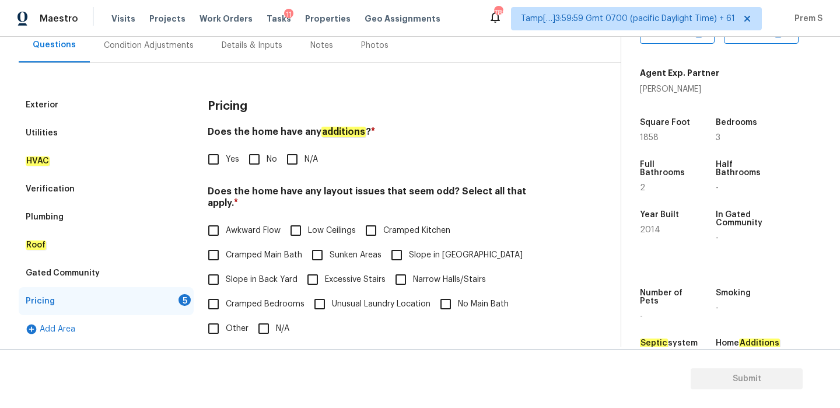
click at [261, 162] on input "No" at bounding box center [254, 159] width 24 height 24
checkbox input "true"
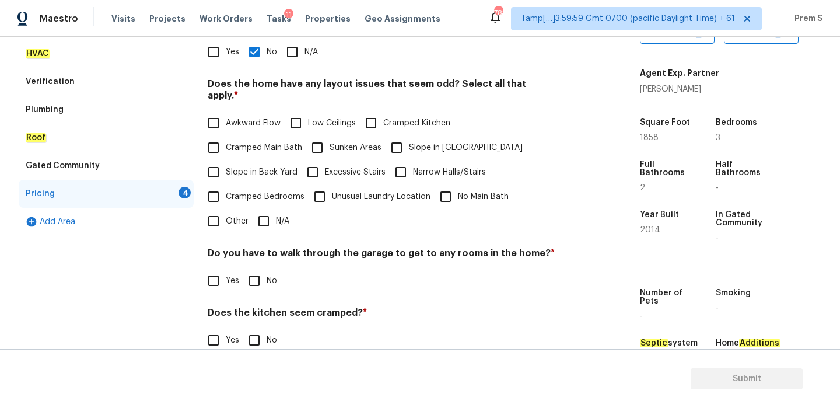
click at [264, 216] on input "N/A" at bounding box center [263, 221] width 24 height 24
checkbox input "true"
click at [259, 286] on div "Pricing Does the home have any additions ? * Yes No N/A Does the home have any …" at bounding box center [382, 205] width 348 height 442
click at [265, 268] on input "No" at bounding box center [254, 280] width 24 height 24
checkbox input "true"
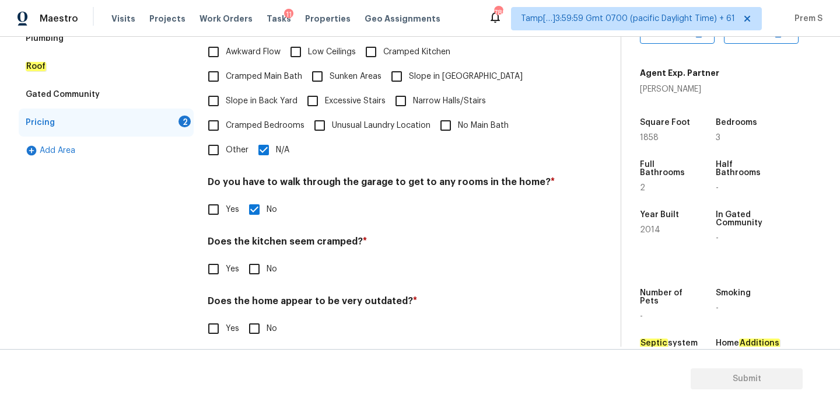
click at [266, 263] on span "No" at bounding box center [271, 269] width 10 height 12
click at [266, 259] on input "No" at bounding box center [254, 269] width 24 height 24
checkbox input "true"
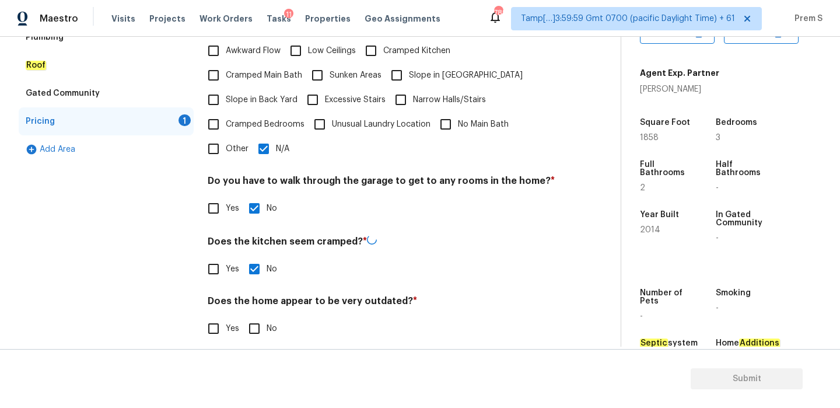
click at [251, 316] on input "No" at bounding box center [254, 328] width 24 height 24
checkbox input "true"
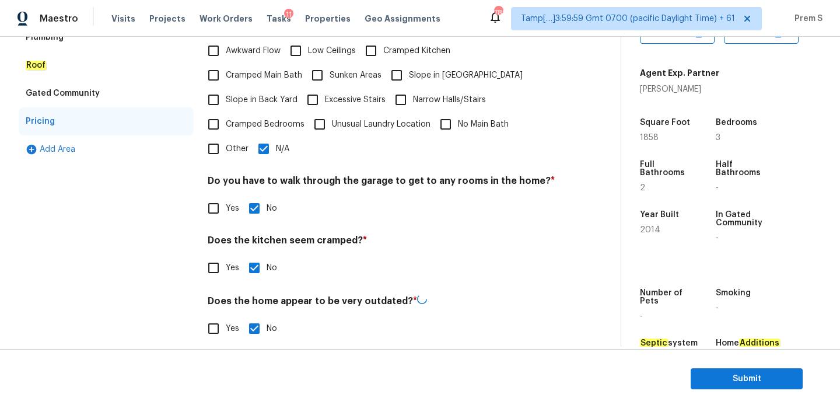
scroll to position [292, 0]
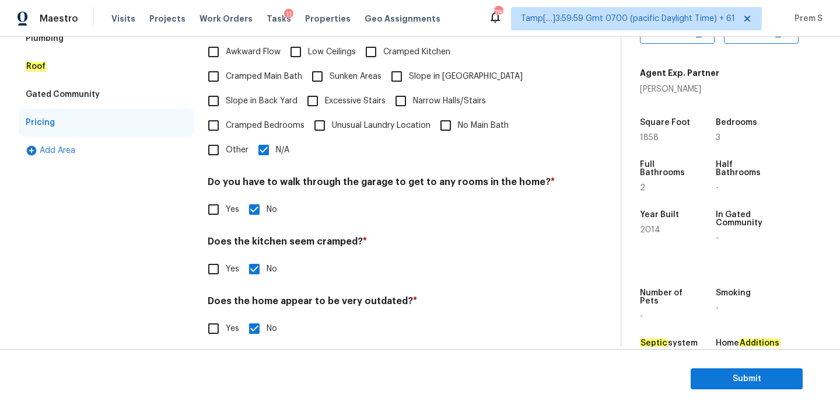
click at [396, 64] on input "Slope in Front Yard" at bounding box center [396, 76] width 24 height 24
checkbox input "true"
click at [267, 153] on div "Pricing Does the home have any additions ? * Yes No N/A Does the home have any …" at bounding box center [382, 134] width 348 height 442
click at [268, 138] on input "N/A" at bounding box center [263, 150] width 24 height 24
checkbox input "false"
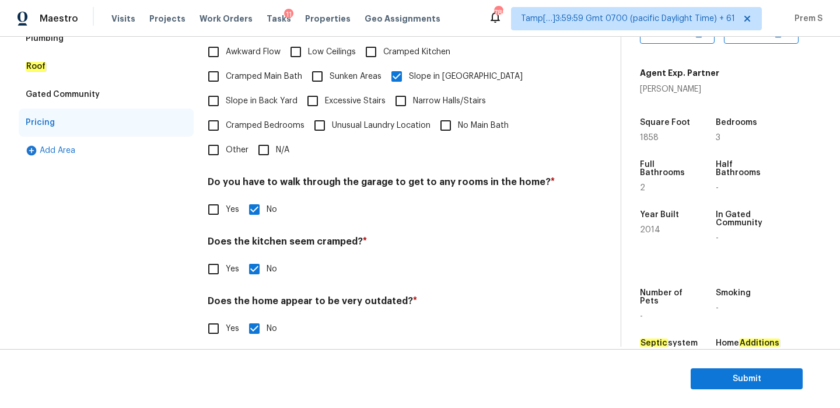
click at [218, 113] on input "Cramped Bedrooms" at bounding box center [213, 125] width 24 height 24
checkbox input "true"
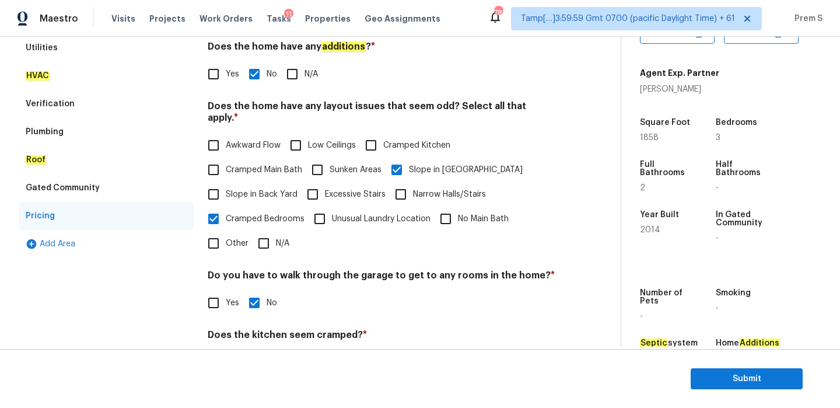
scroll to position [83, 0]
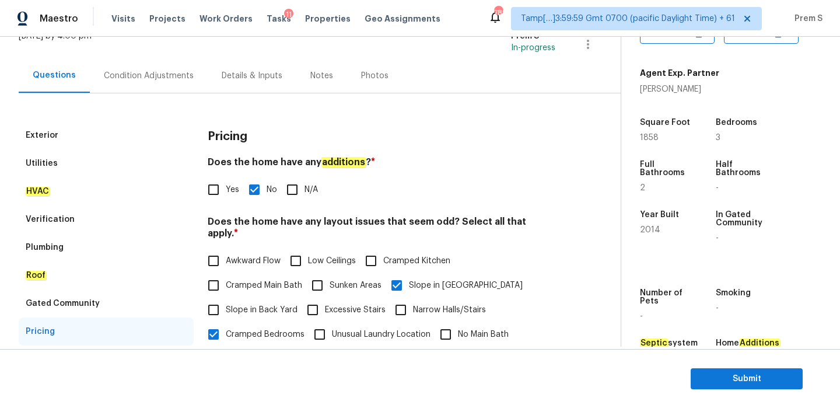
click at [167, 79] on div "Condition Adjustments" at bounding box center [149, 76] width 90 height 12
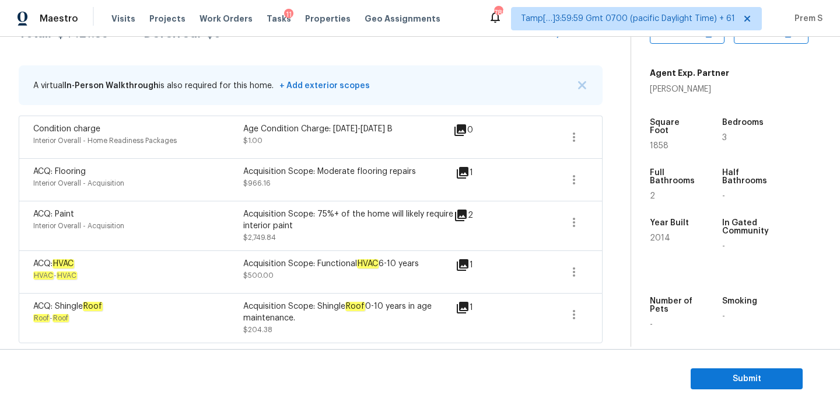
scroll to position [176, 0]
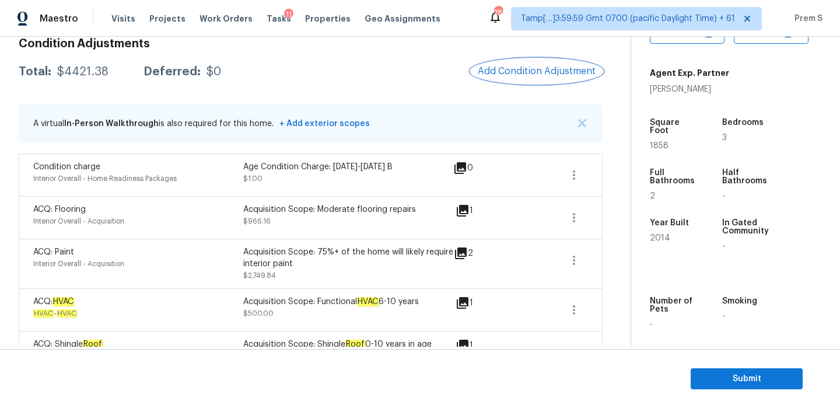
click at [536, 75] on span "Add Condition Adjustment" at bounding box center [537, 71] width 118 height 10
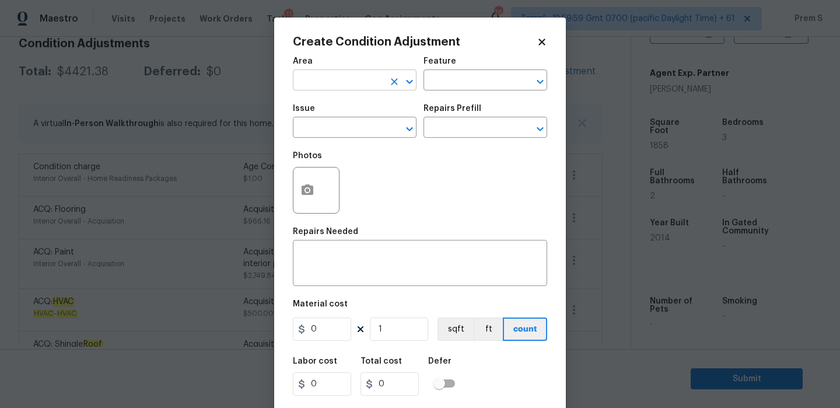
click at [364, 76] on input "text" at bounding box center [338, 81] width 91 height 18
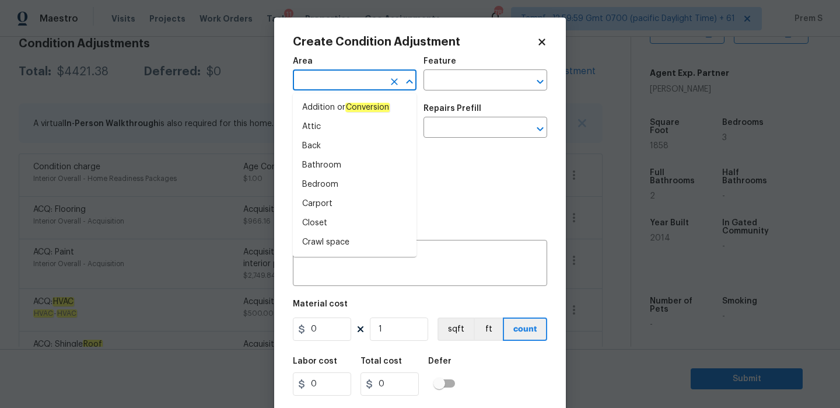
type input "i"
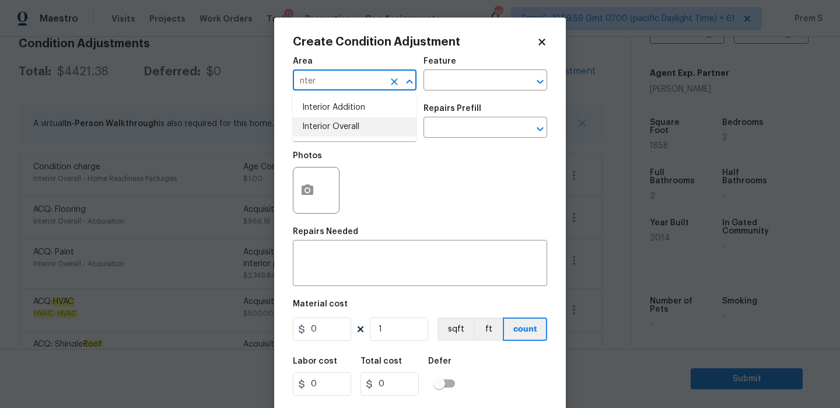
click at [355, 132] on li "Interior Overall" at bounding box center [355, 126] width 124 height 19
type input "Interior Overall"
click at [355, 132] on input "text" at bounding box center [338, 129] width 91 height 18
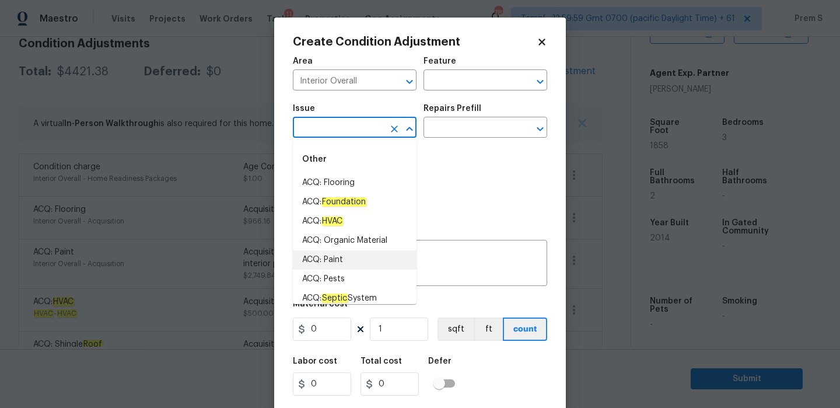
click at [331, 266] on li "ACQ: Paint" at bounding box center [355, 259] width 124 height 19
type input "ACQ: Paint"
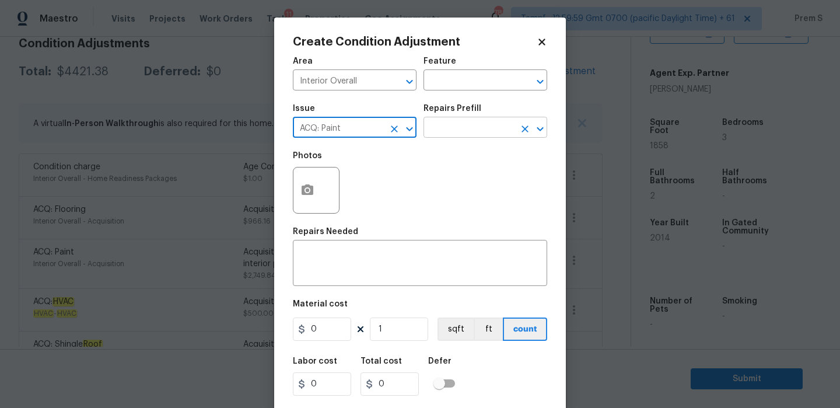
click at [437, 129] on input "text" at bounding box center [468, 129] width 91 height 18
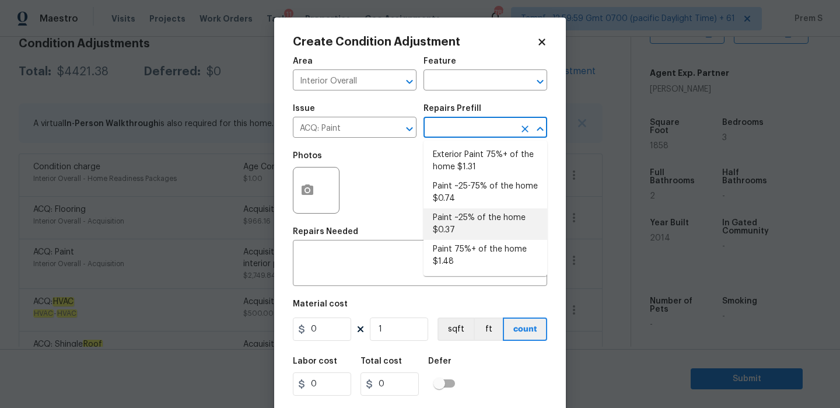
click at [454, 226] on li "Paint ~25% of the home $0.37" at bounding box center [485, 223] width 124 height 31
type input "Acquisition"
type textarea "Acquisition Scope: ~25% of the home needs interior paint"
type input "0.37"
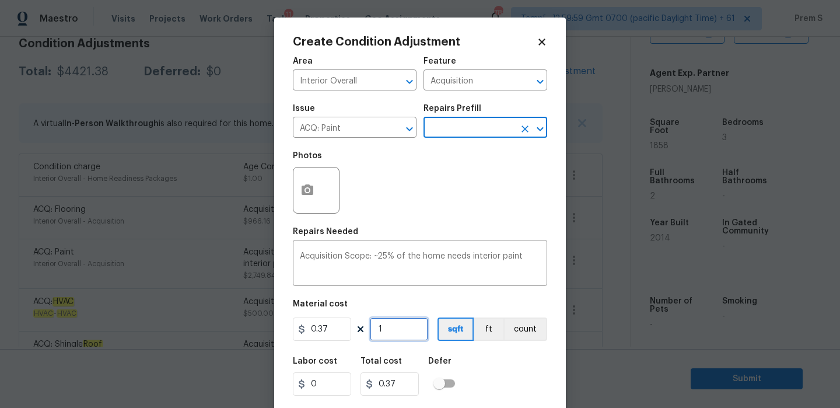
click at [401, 331] on input "1" at bounding box center [399, 328] width 58 height 23
type input "18"
type input "6.66"
type input "186"
type input "68.82"
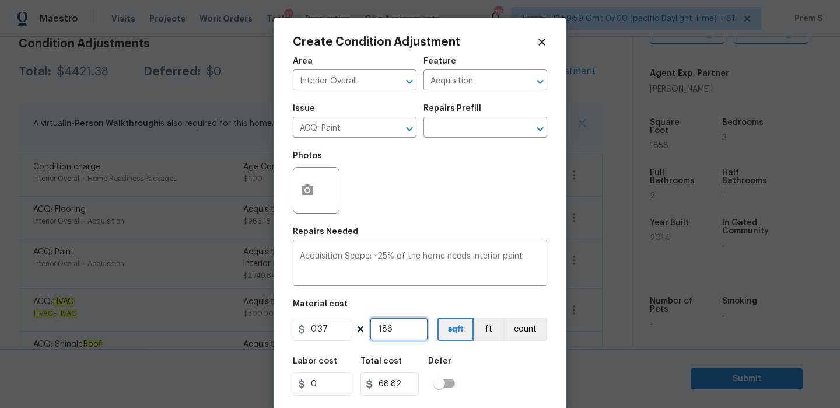
type input "18"
type input "6.66"
type input "185"
type input "68.45"
type input "1858"
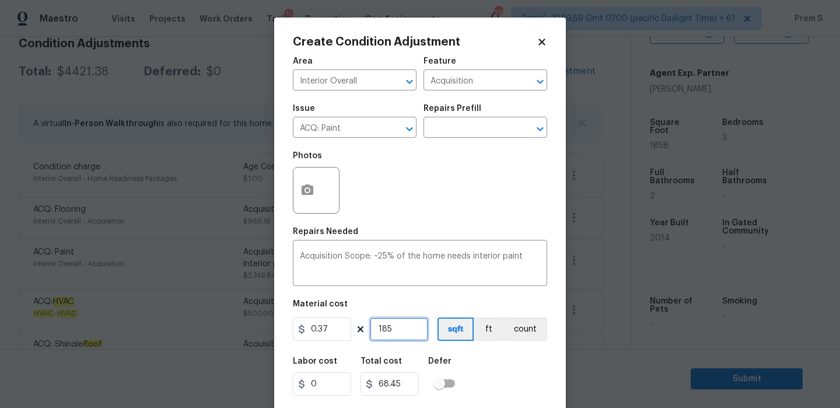
type input "687.46"
type input "1858"
click at [482, 360] on div "Labor cost 0 Total cost 687.46 Defer" at bounding box center [420, 376] width 254 height 52
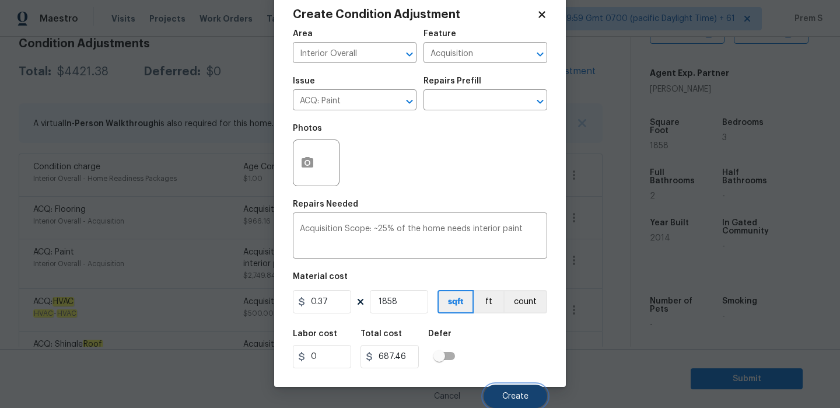
click at [507, 404] on button "Create" at bounding box center [515, 395] width 64 height 23
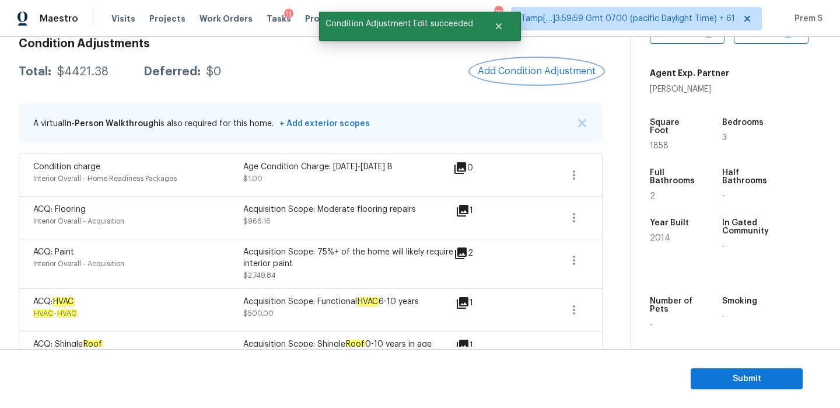
scroll to position [0, 0]
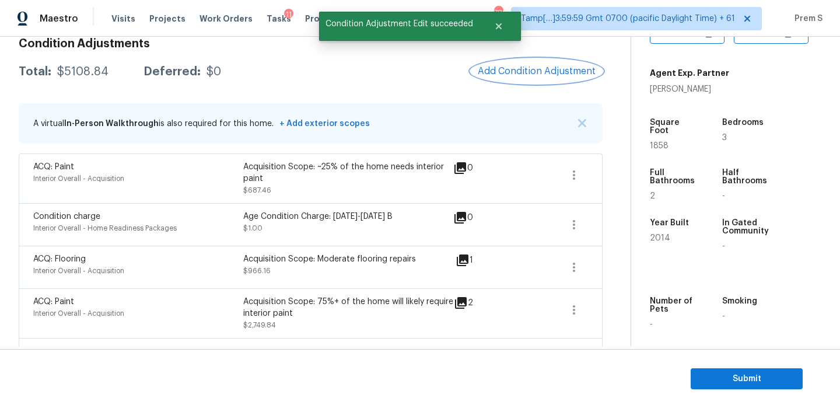
click at [545, 76] on span "Add Condition Adjustment" at bounding box center [537, 71] width 118 height 10
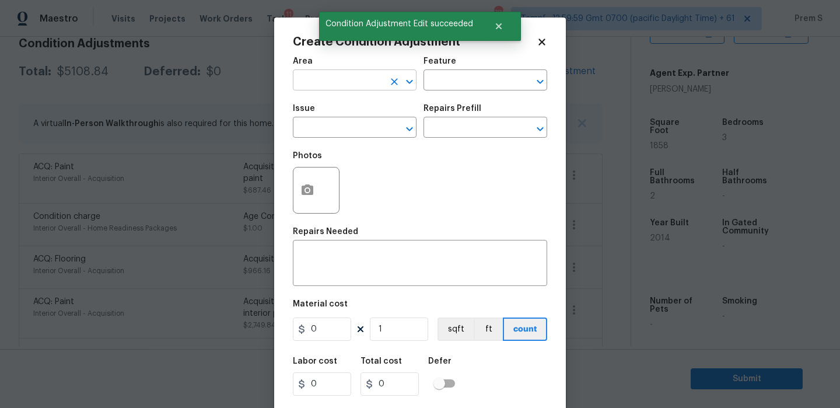
click at [334, 76] on input "text" at bounding box center [338, 81] width 91 height 18
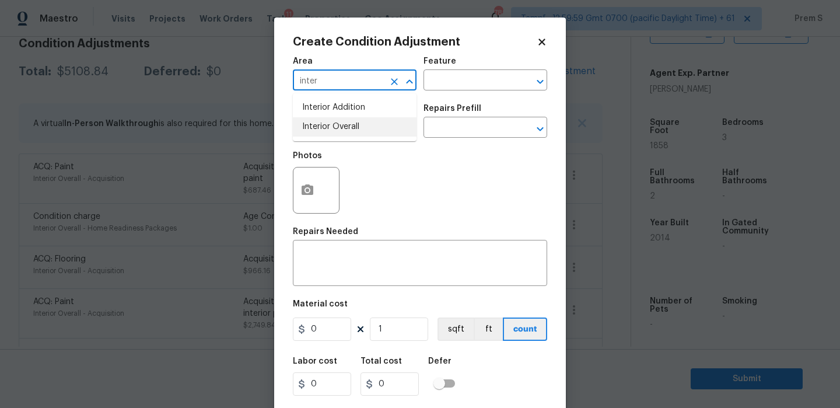
click at [328, 134] on li "Interior Overall" at bounding box center [355, 126] width 124 height 19
type input "Interior Overall"
click at [328, 134] on input "text" at bounding box center [338, 129] width 91 height 18
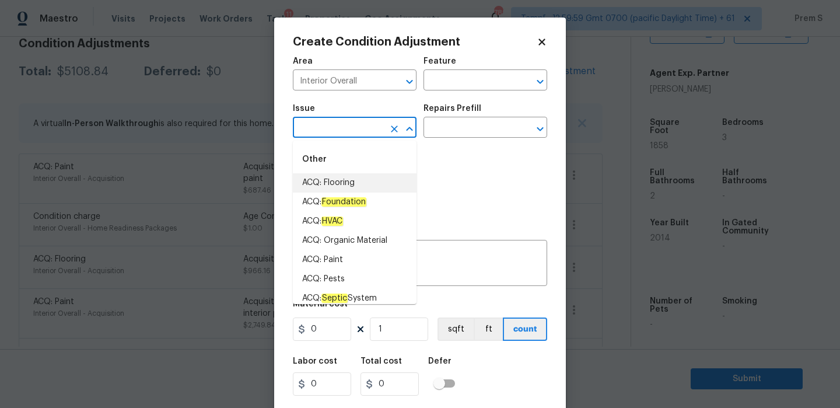
click at [352, 180] on li "ACQ: Flooring" at bounding box center [355, 182] width 124 height 19
type input "ACQ: Flooring"
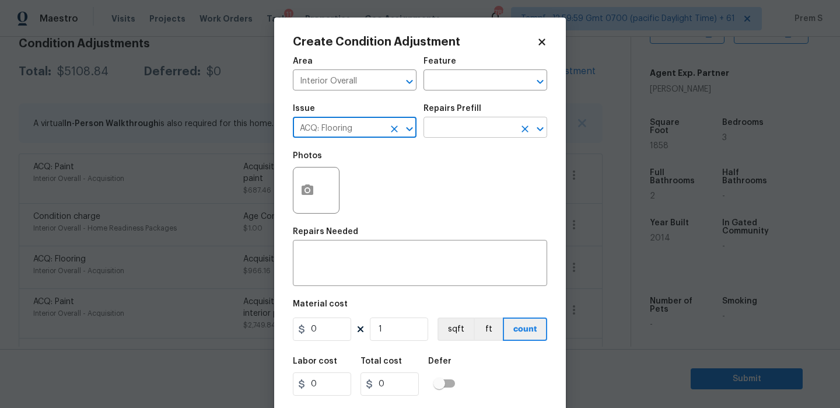
click at [437, 136] on input "text" at bounding box center [468, 129] width 91 height 18
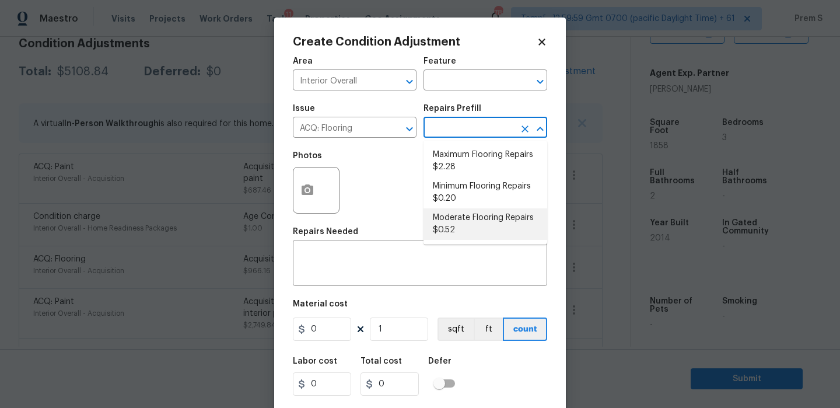
click at [472, 221] on li "Moderate Flooring Repairs $0.52" at bounding box center [485, 223] width 124 height 31
type input "Acquisition"
type textarea "Acquisition Scope: Moderate flooring repairs"
type input "0.52"
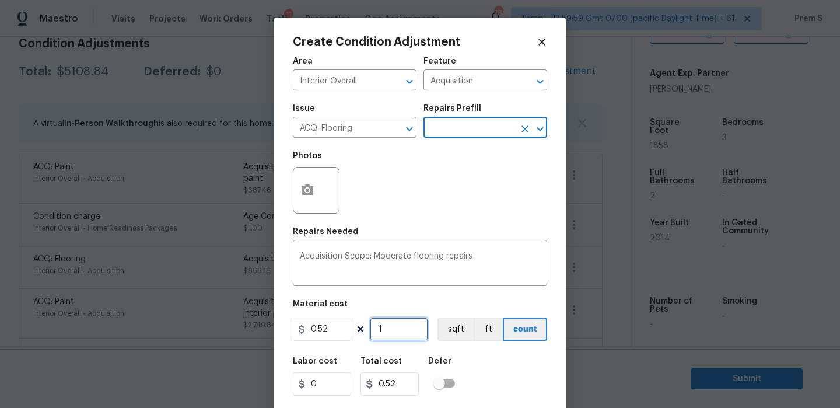
click at [394, 332] on input "1" at bounding box center [399, 328] width 58 height 23
type input "18"
type input "9.36"
type input "185"
type input "96.2"
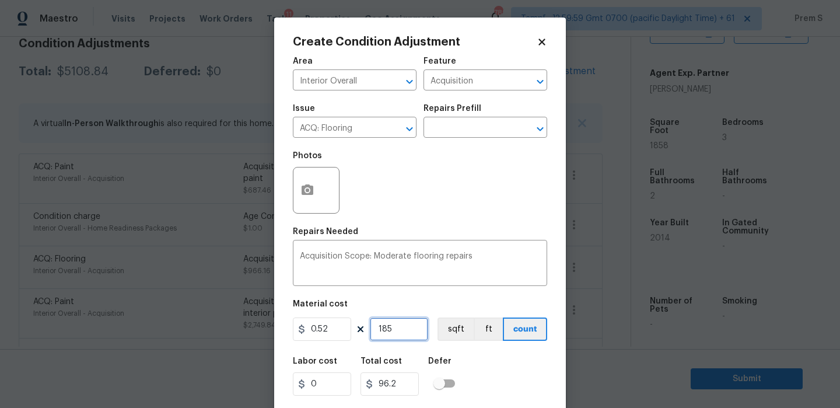
type input "1858"
type input "966.16"
type input "1858"
click at [315, 194] on button "button" at bounding box center [307, 189] width 28 height 45
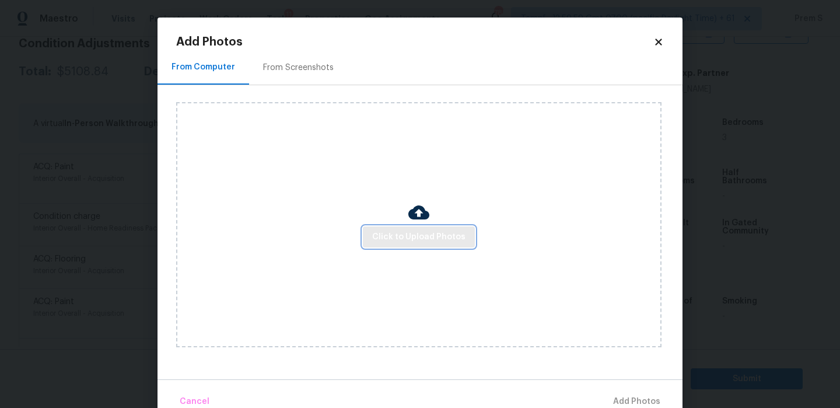
click at [413, 236] on span "Click to Upload Photos" at bounding box center [418, 237] width 93 height 15
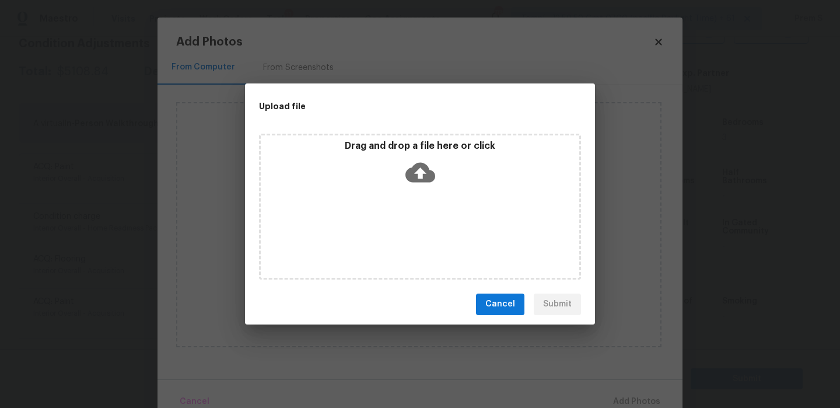
click at [418, 180] on icon at bounding box center [420, 172] width 30 height 20
